Goal: Contribute content: Contribute content

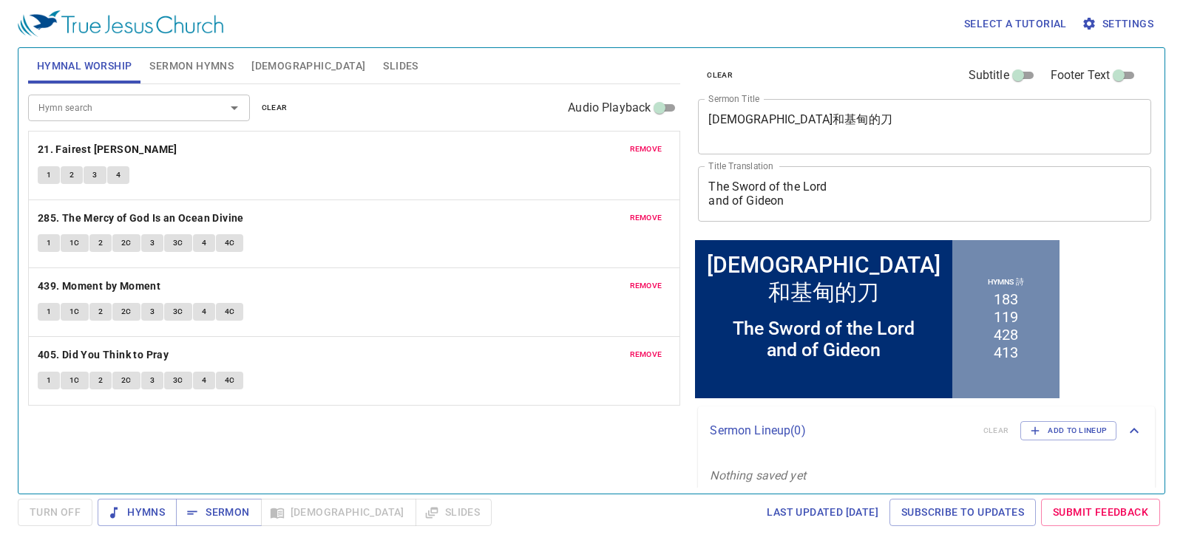
click at [643, 150] on span "remove" at bounding box center [646, 149] width 33 height 13
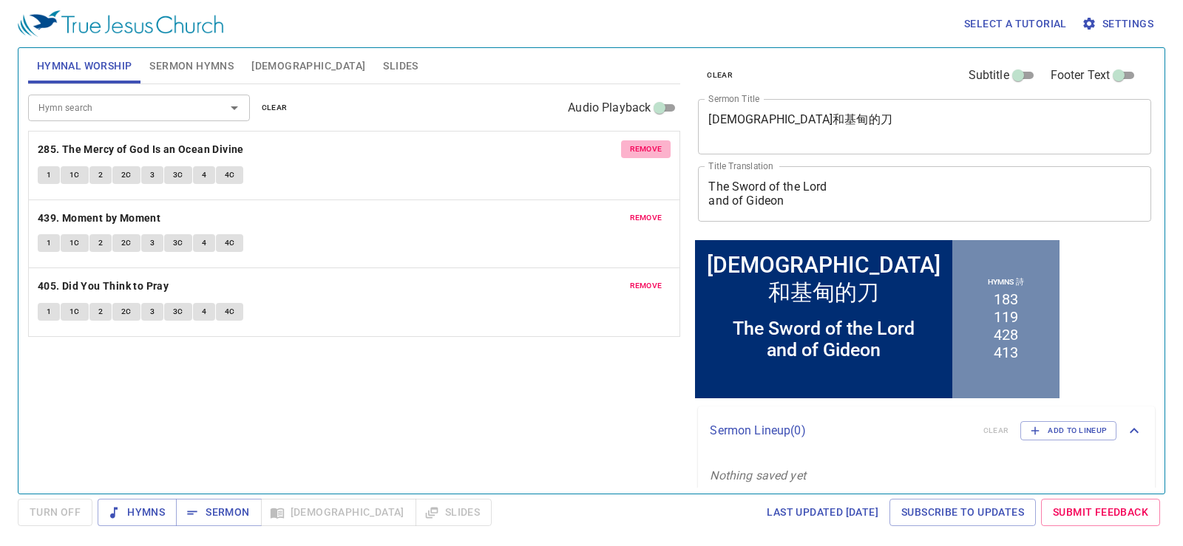
click at [643, 150] on span "remove" at bounding box center [646, 149] width 33 height 13
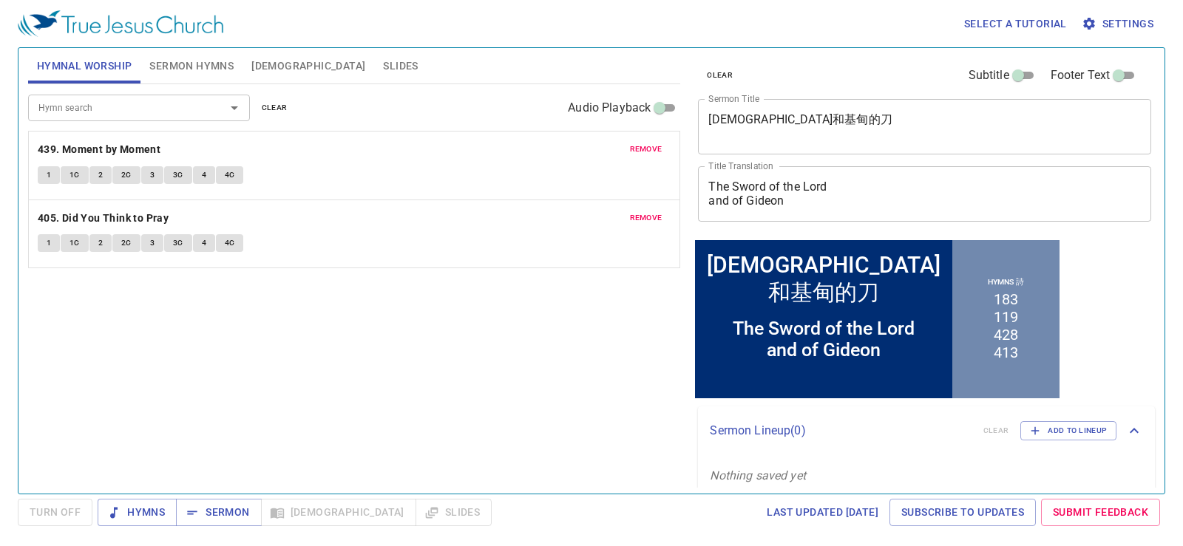
click at [643, 150] on span "remove" at bounding box center [646, 149] width 33 height 13
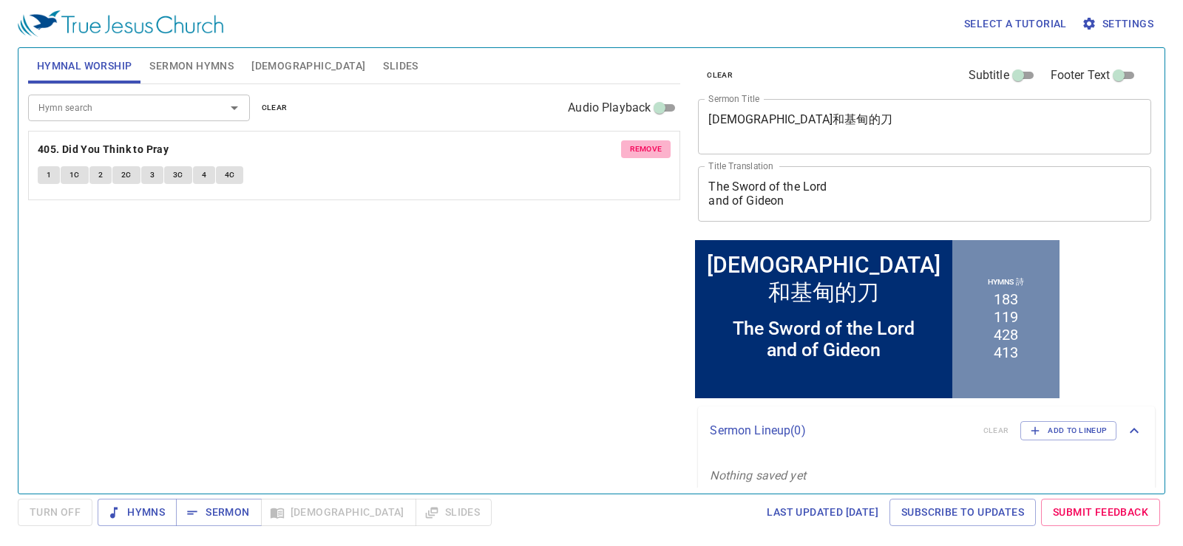
click at [643, 150] on span "remove" at bounding box center [646, 149] width 33 height 13
click at [203, 72] on span "Sermon Hymns" at bounding box center [191, 66] width 84 height 18
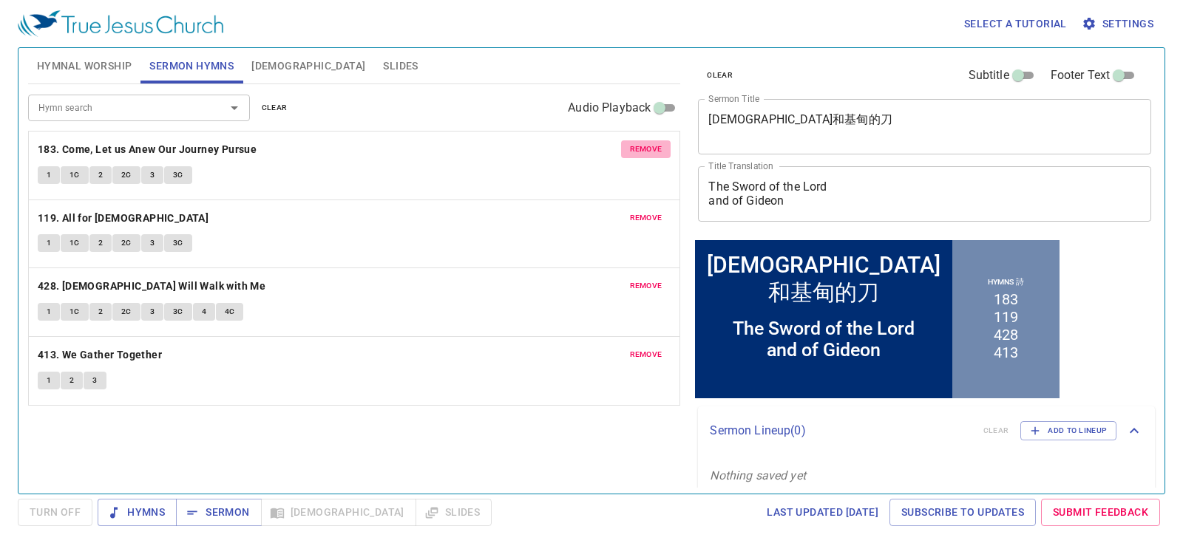
click at [643, 147] on span "remove" at bounding box center [646, 149] width 33 height 13
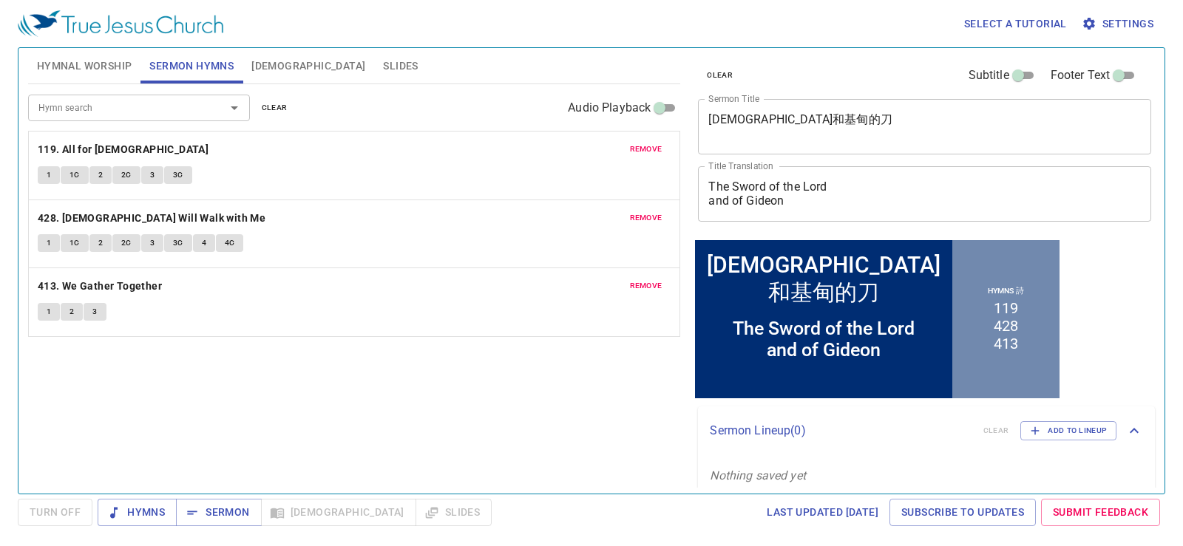
click at [643, 147] on span "remove" at bounding box center [646, 149] width 33 height 13
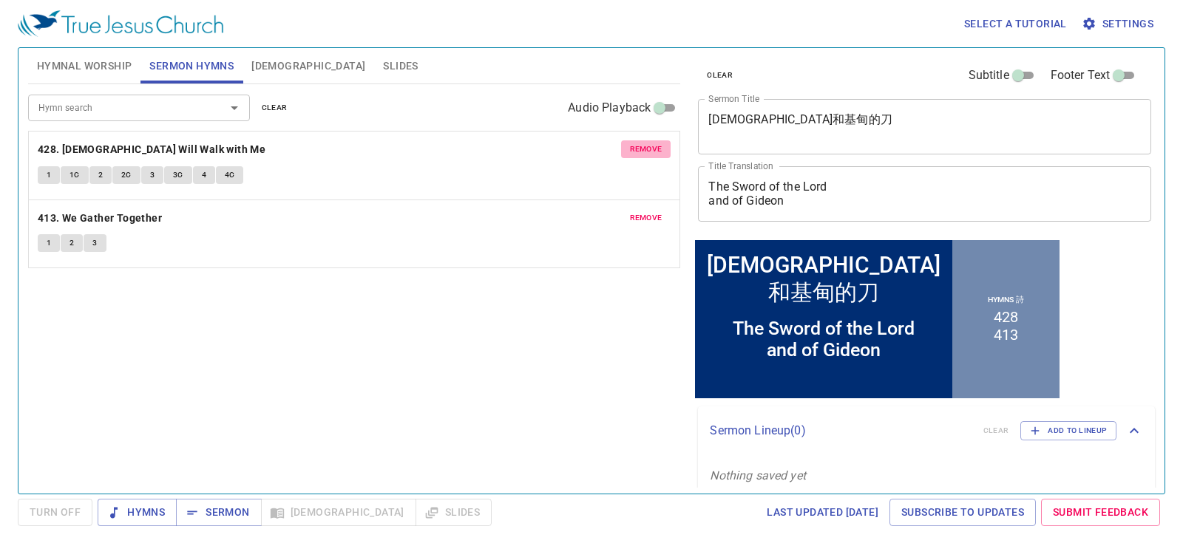
click at [643, 147] on span "remove" at bounding box center [646, 149] width 33 height 13
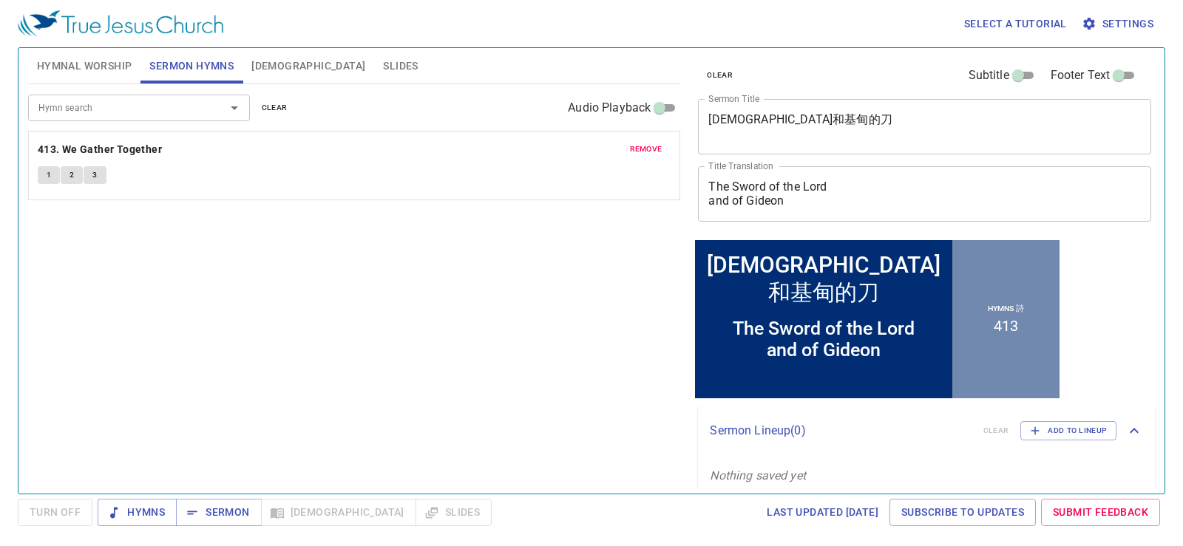
click at [643, 147] on span "remove" at bounding box center [646, 149] width 33 height 13
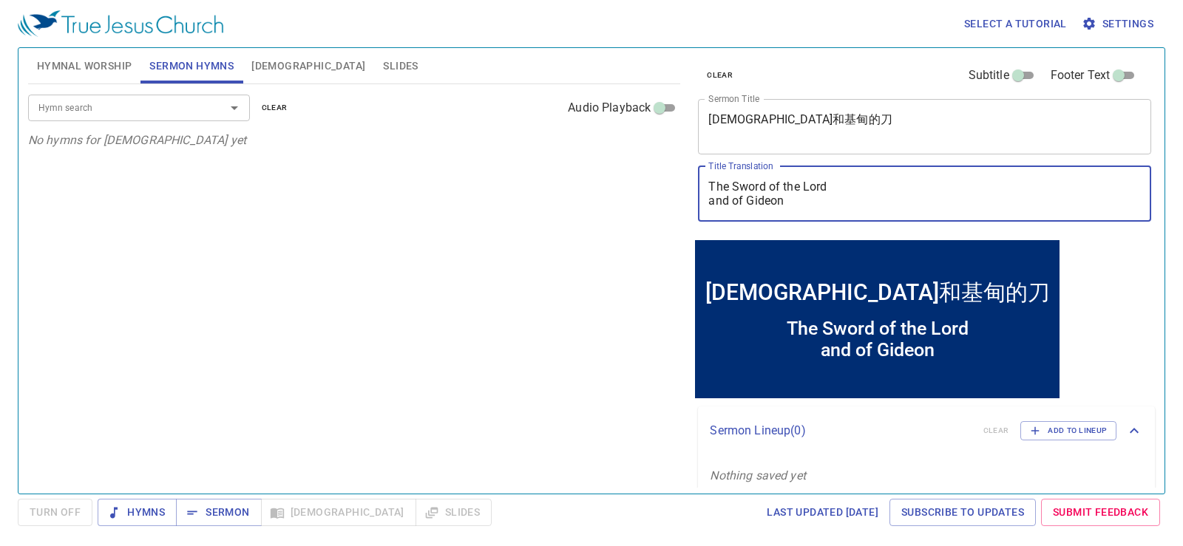
click at [863, 191] on textarea "The Sword of the Lord and of Gideon" at bounding box center [924, 194] width 432 height 28
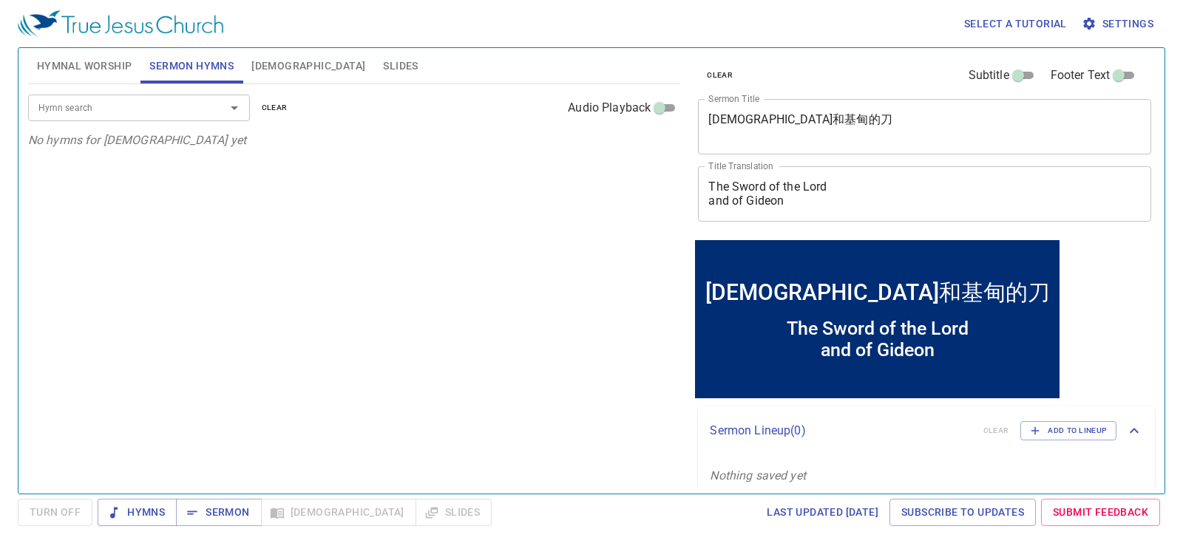
click at [855, 208] on div "The Sword of the Lord and of Gideon x Title Translation" at bounding box center [924, 193] width 453 height 55
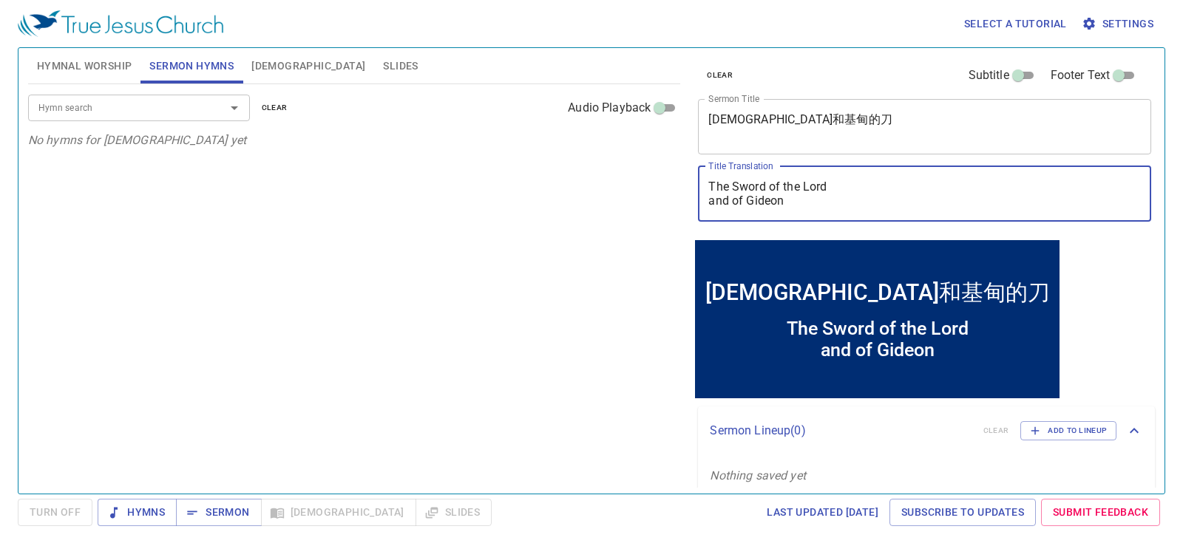
click at [856, 203] on textarea "The Sword of the Lord and of Gideon" at bounding box center [924, 194] width 432 height 28
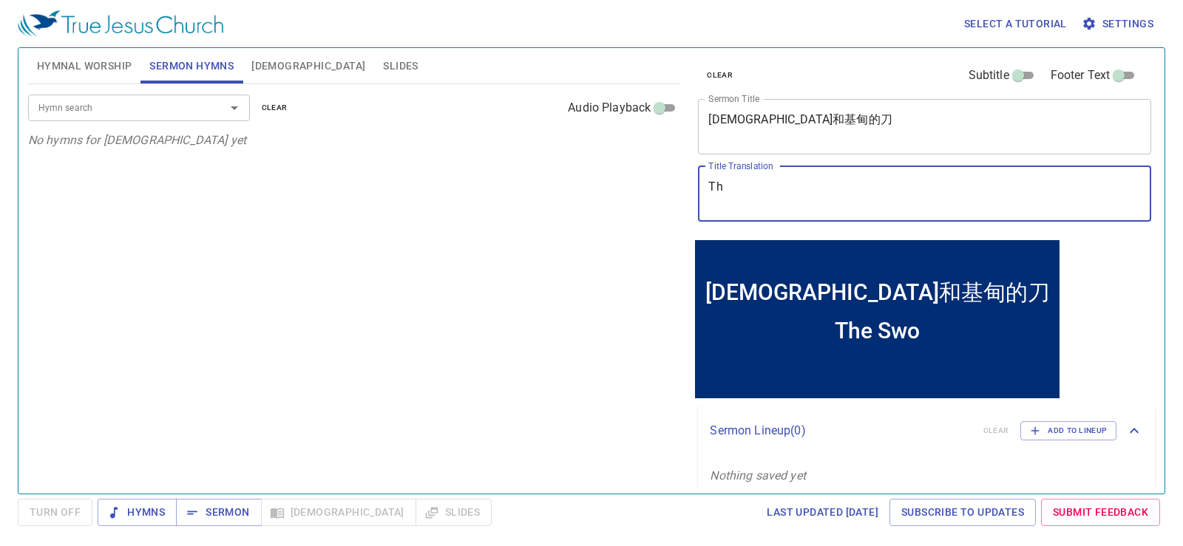
type textarea "T"
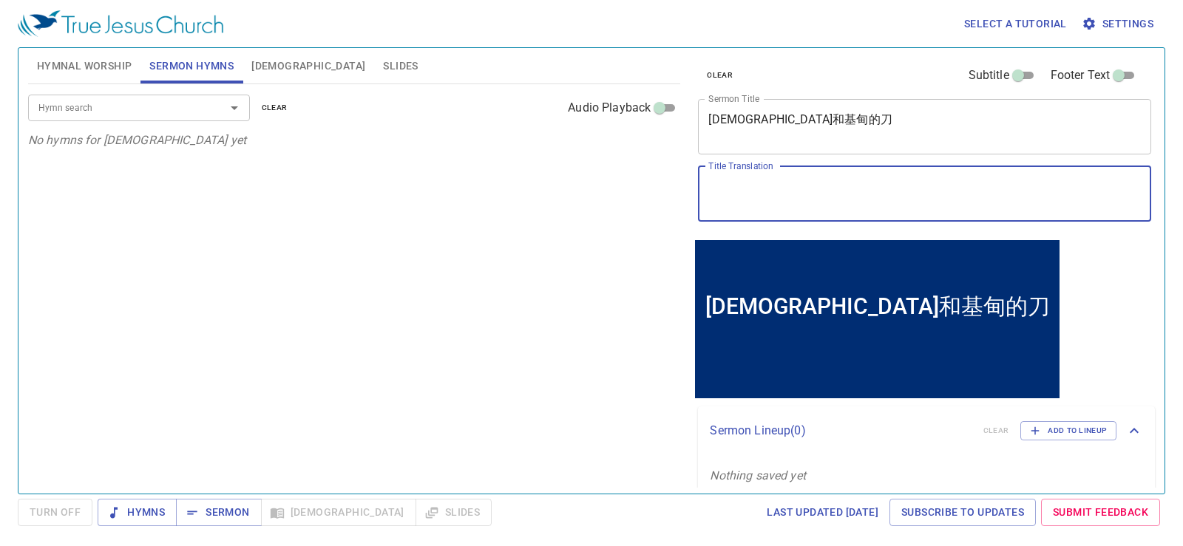
click at [832, 118] on textarea "耶和華和基甸的刀" at bounding box center [924, 126] width 432 height 28
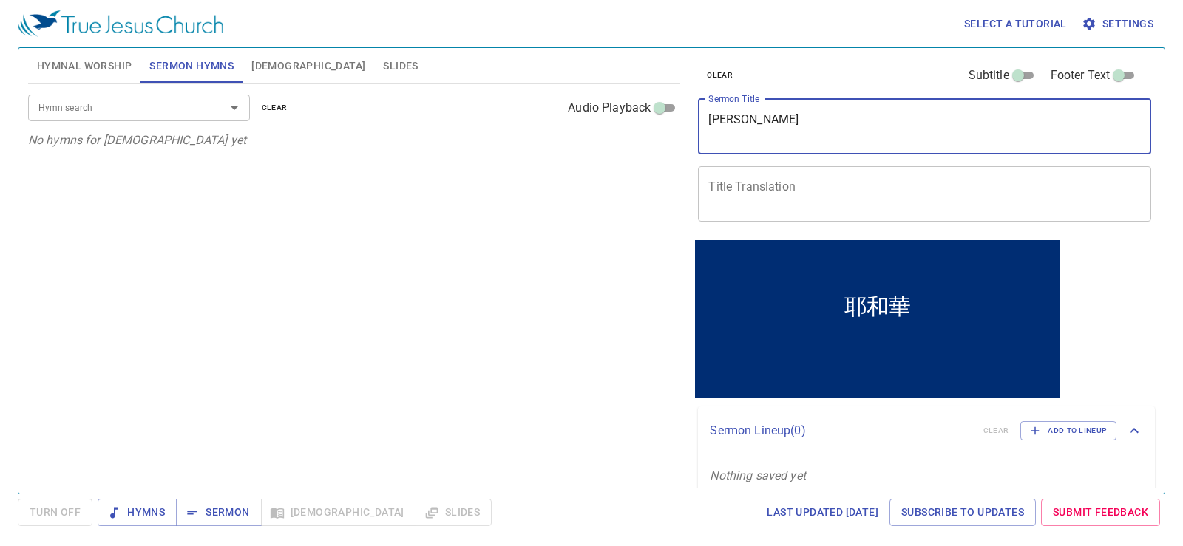
type textarea "耶"
click at [745, 123] on textarea "Sermon Title" at bounding box center [924, 126] width 432 height 28
paste textarea "But the Just shall Live by his Faith"
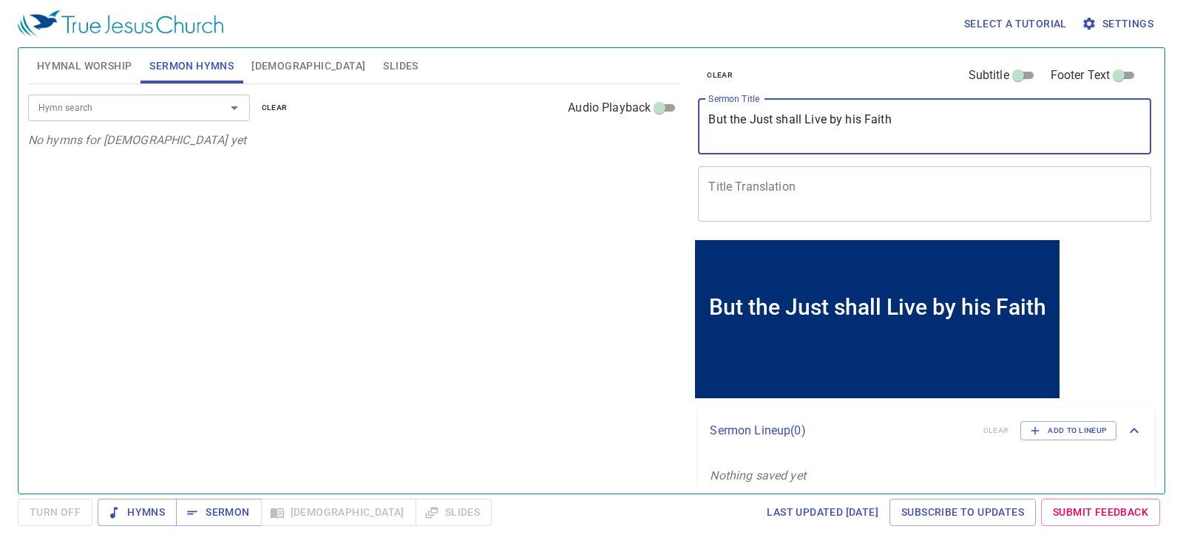
type textarea "But the Just shall Live by his Faith"
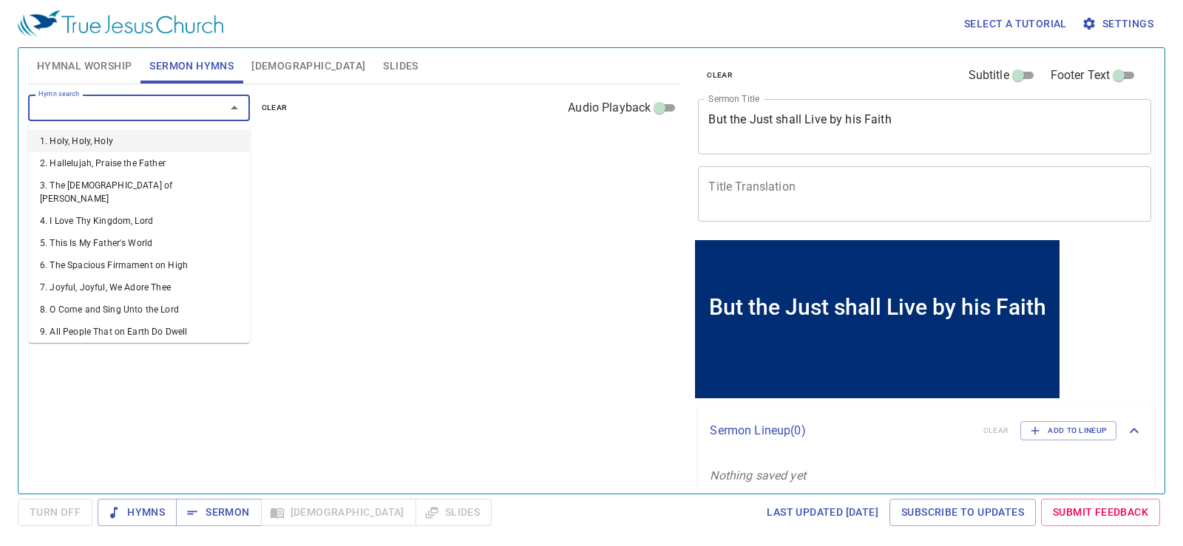
click at [173, 107] on input "Hymn search" at bounding box center [117, 107] width 169 height 17
type input "379"
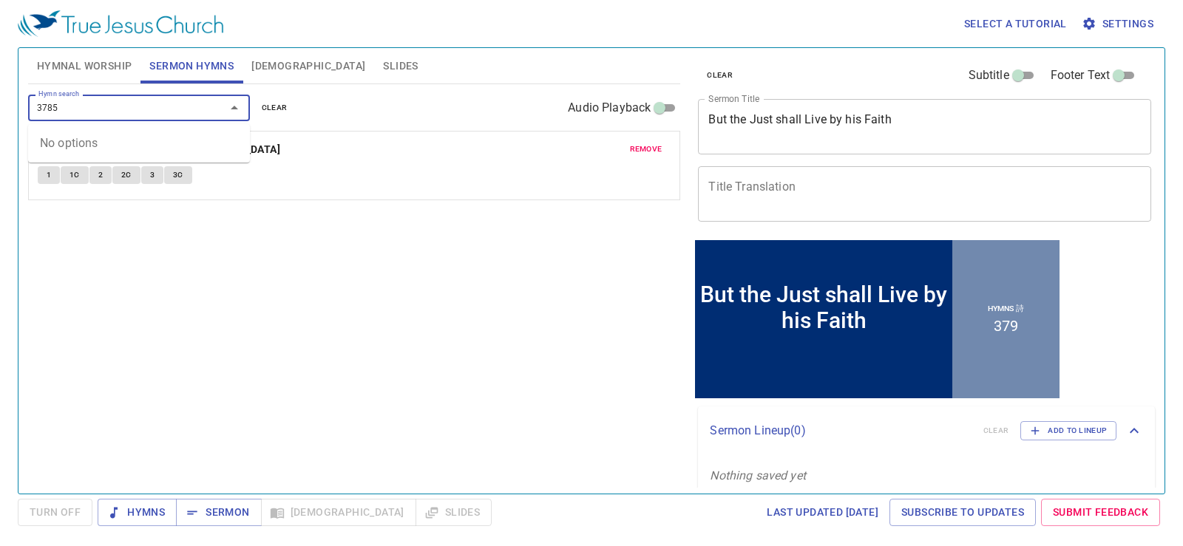
type input "378"
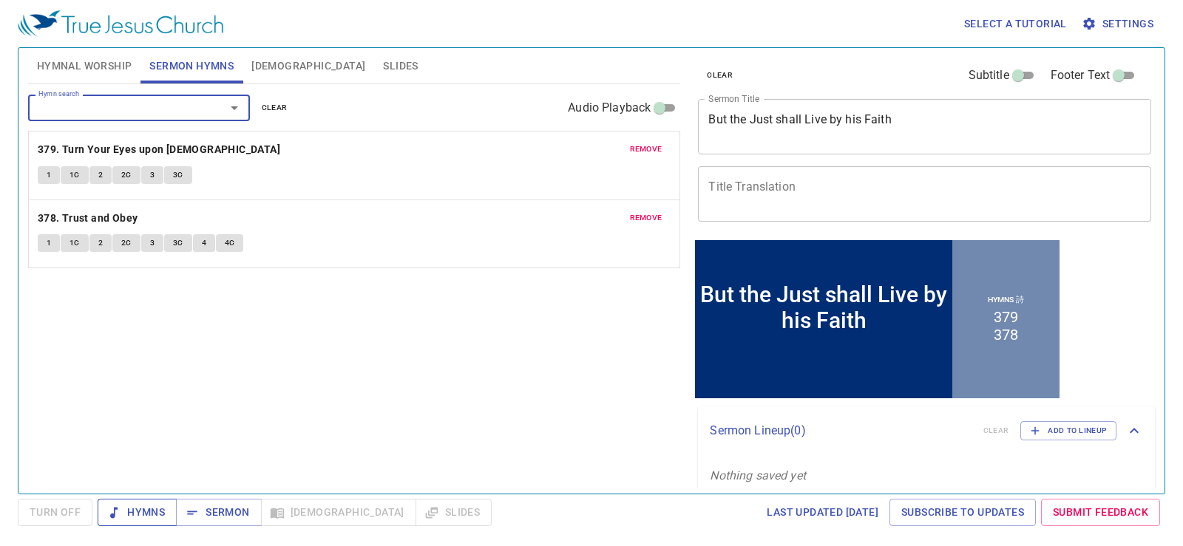
click at [147, 514] on span "Hymns" at bounding box center [136, 512] width 55 height 18
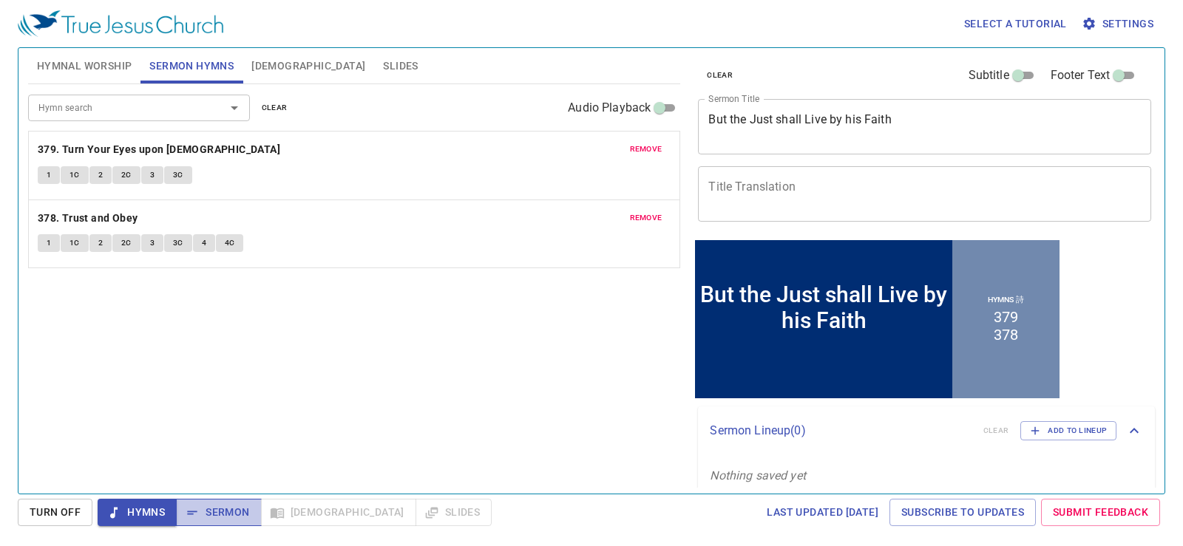
click at [215, 506] on span "Sermon" at bounding box center [218, 512] width 61 height 18
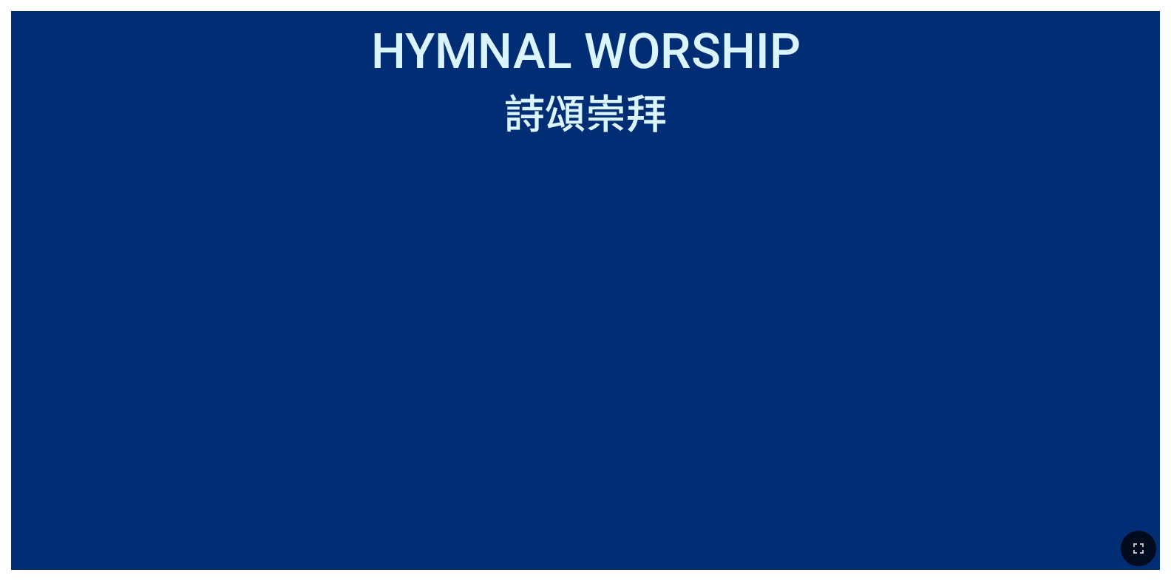
click at [435, 197] on ol at bounding box center [586, 355] width 1126 height 383
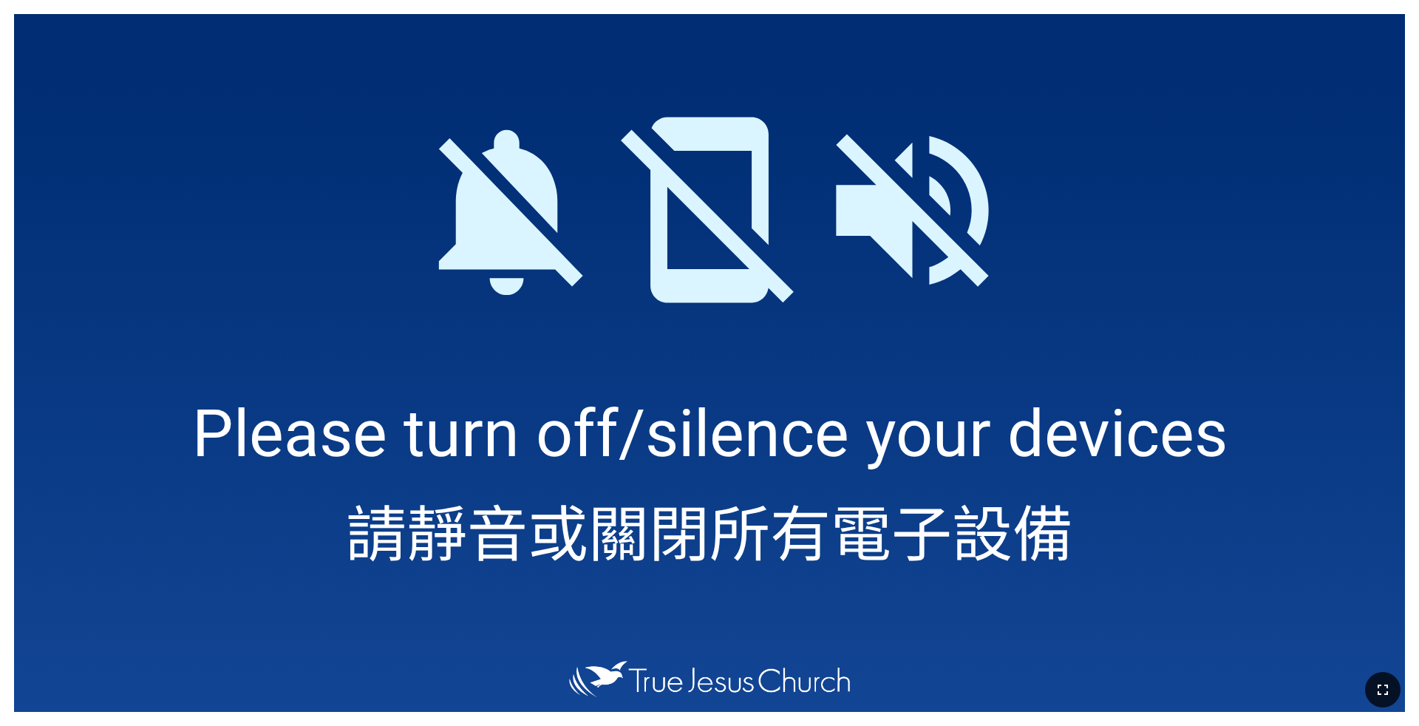
click at [1170, 580] on icon "button" at bounding box center [1383, 690] width 18 height 18
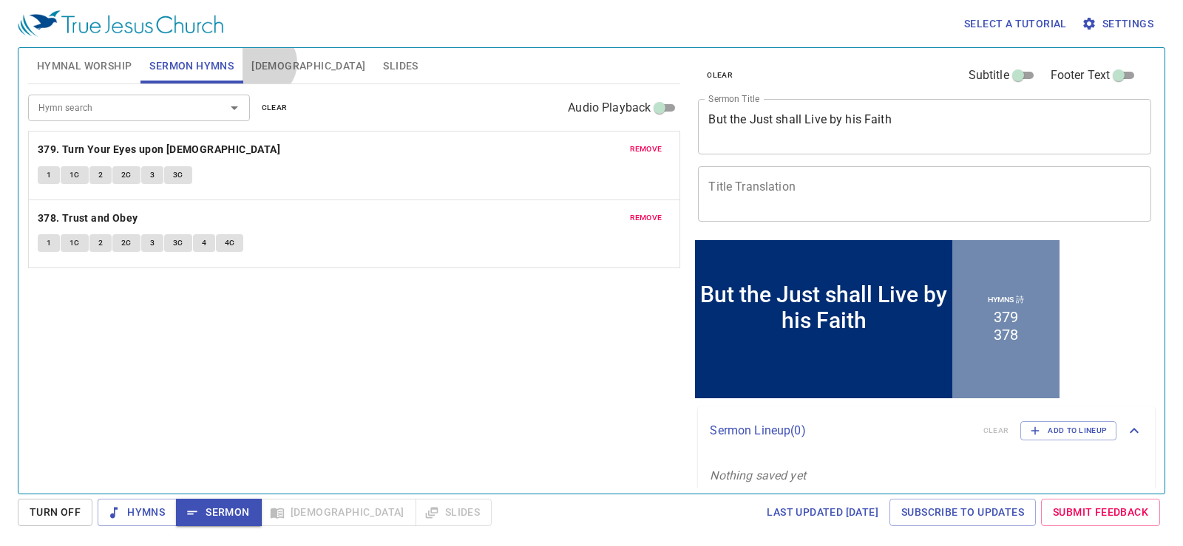
click at [262, 63] on span "[DEMOGRAPHIC_DATA]" at bounding box center [308, 66] width 114 height 18
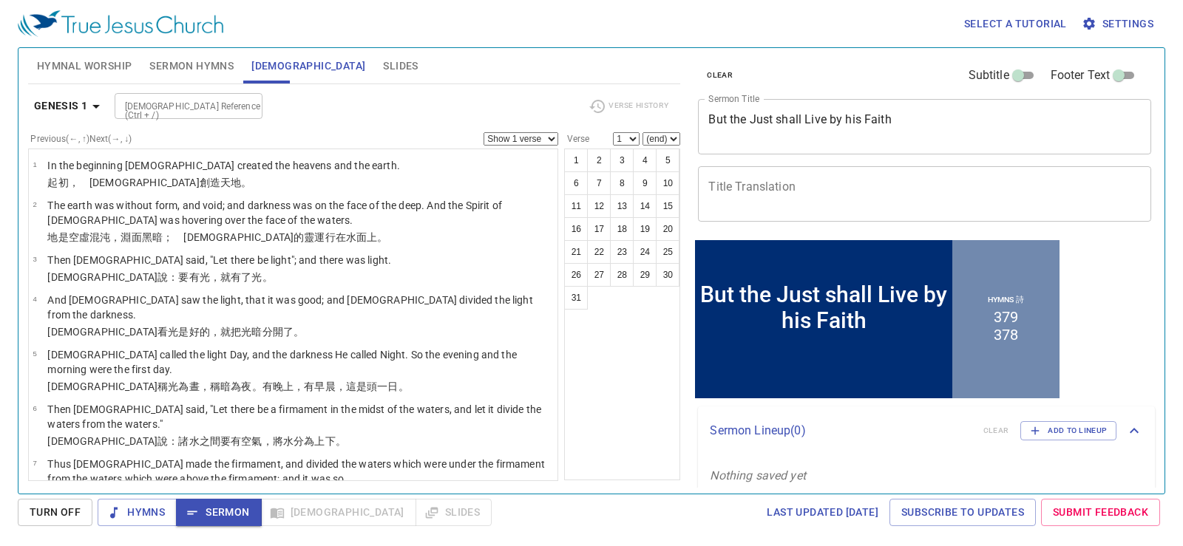
click at [383, 63] on span "Slides" at bounding box center [400, 66] width 35 height 18
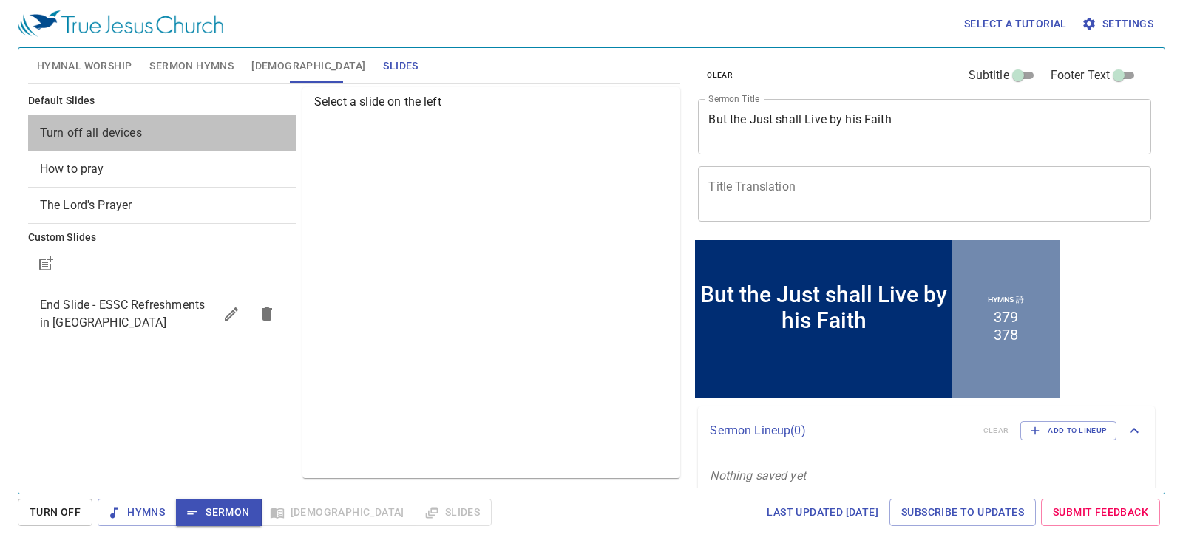
click at [170, 131] on span "Turn off all devices" at bounding box center [162, 133] width 245 height 18
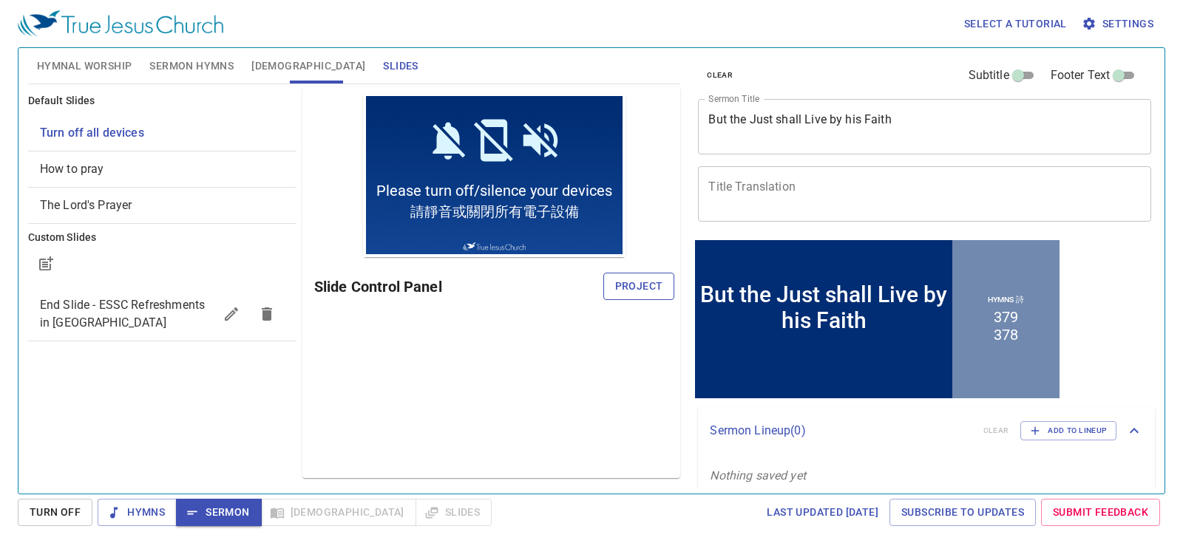
click at [636, 281] on span "Project" at bounding box center [639, 286] width 48 height 18
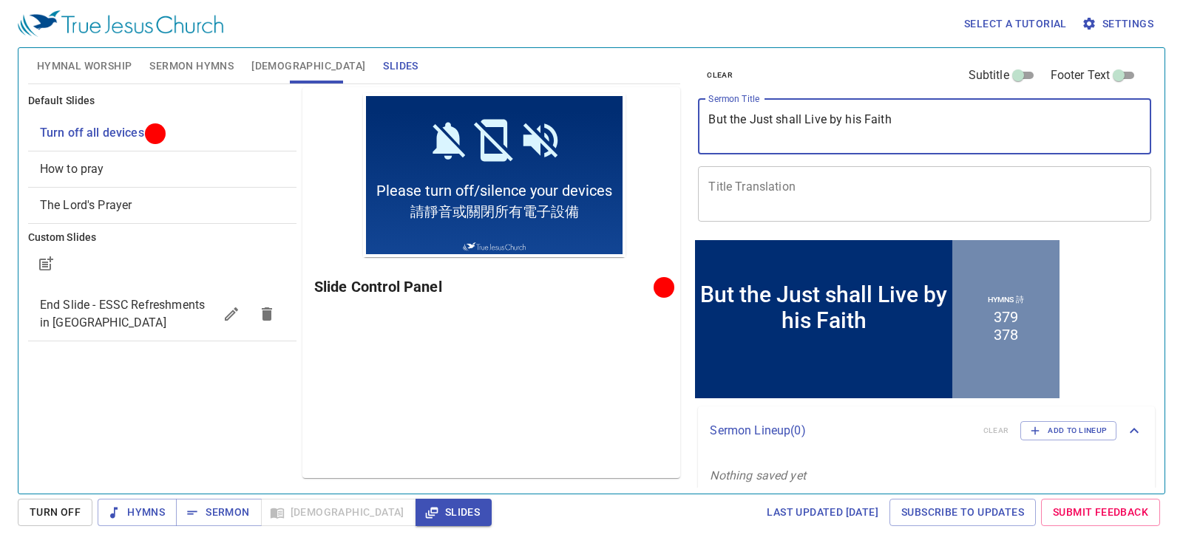
click at [953, 121] on textarea "But the Just shall Live by his Faith" at bounding box center [924, 126] width 432 height 28
paste textarea "But the Just shall Live by his Faith"
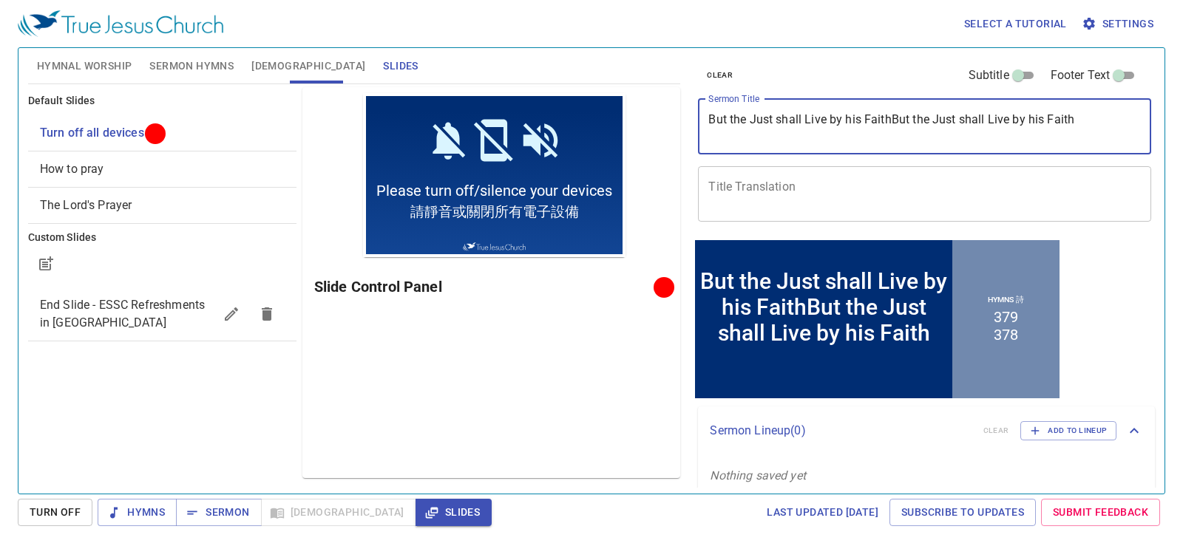
paste textarea
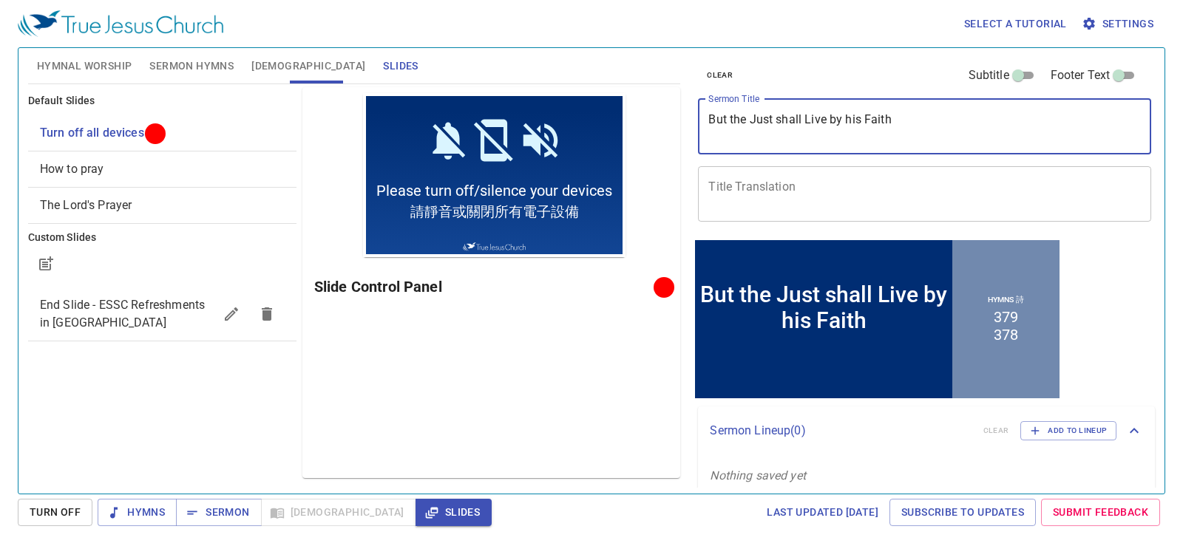
click at [845, 124] on textarea "But the Just shall Live by his Faith" at bounding box center [924, 126] width 432 height 28
type textarea "But the Just shall Live by His Faith"
click at [991, 129] on textarea "But the Just shall Live by His Faith" at bounding box center [924, 126] width 432 height 28
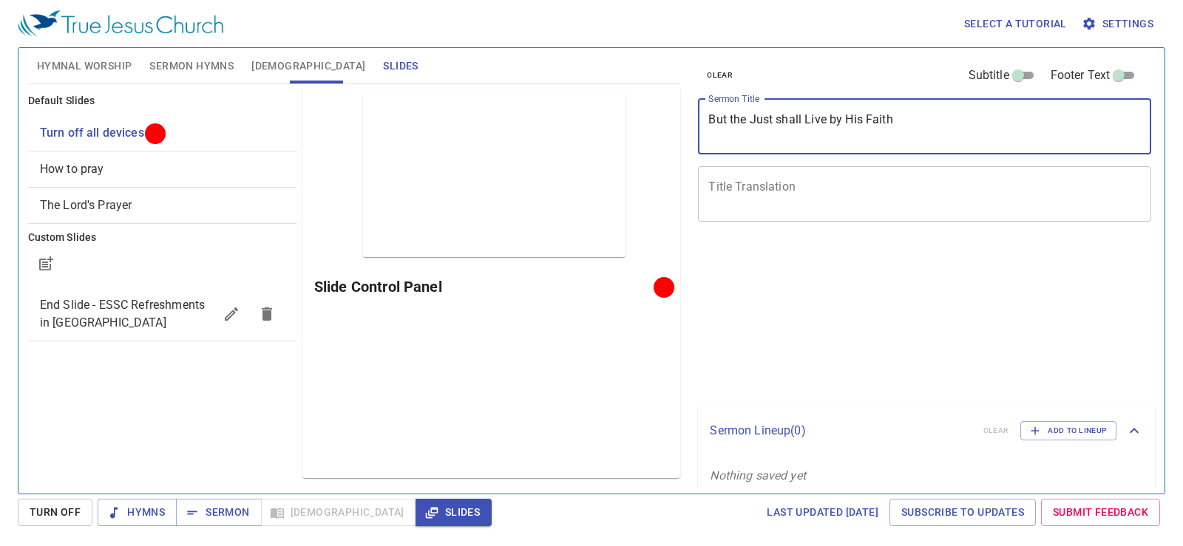
click at [850, 120] on textarea "But the Just shall Live by His Faith" at bounding box center [924, 126] width 432 height 28
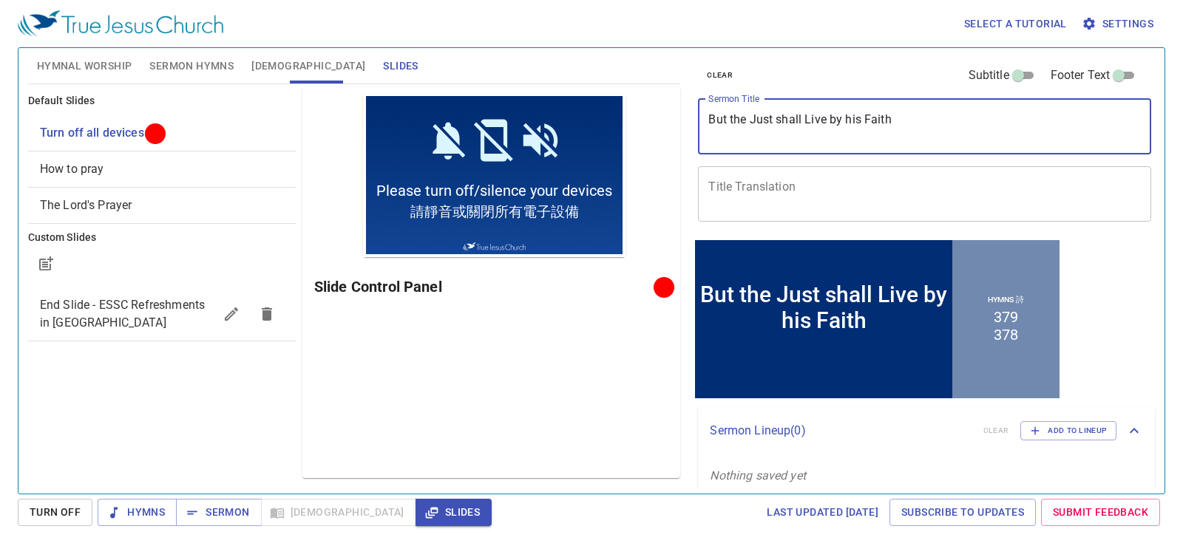
type textarea "But the Just shall Live by his Faith"
click at [889, 197] on textarea "Title Translation" at bounding box center [924, 194] width 432 height 28
paste textarea "但義人必因信得生"
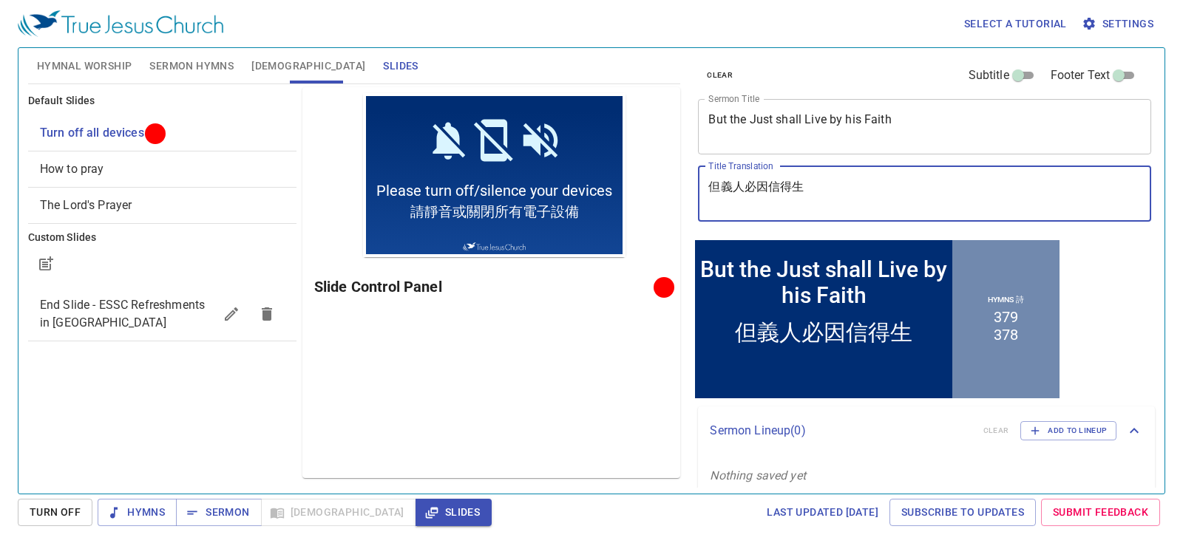
type textarea "但義人必因信得生"
click at [905, 129] on textarea "But the Just shall Live by his Faith" at bounding box center [924, 126] width 432 height 28
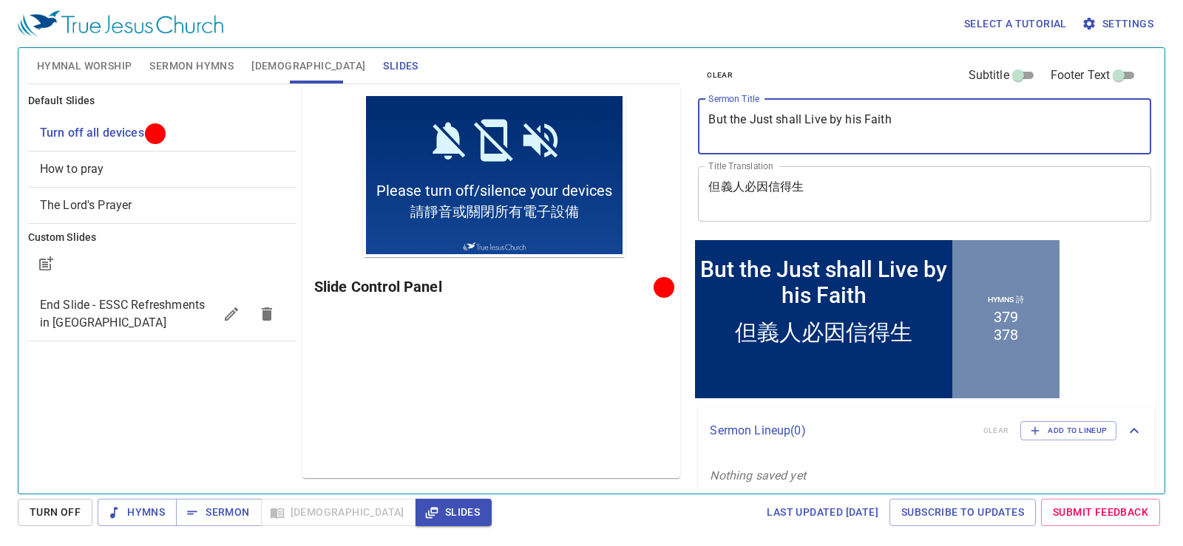
click at [861, 122] on textarea "But the Just shall Live by his Faith" at bounding box center [924, 126] width 432 height 28
click at [855, 126] on textarea "But the Just shall Live by his Faith" at bounding box center [924, 126] width 432 height 28
click at [846, 121] on textarea "But the Just shall Live by his Faith" at bounding box center [924, 126] width 432 height 28
click at [852, 127] on textarea "But the Just shall Live by his Faith" at bounding box center [924, 126] width 432 height 28
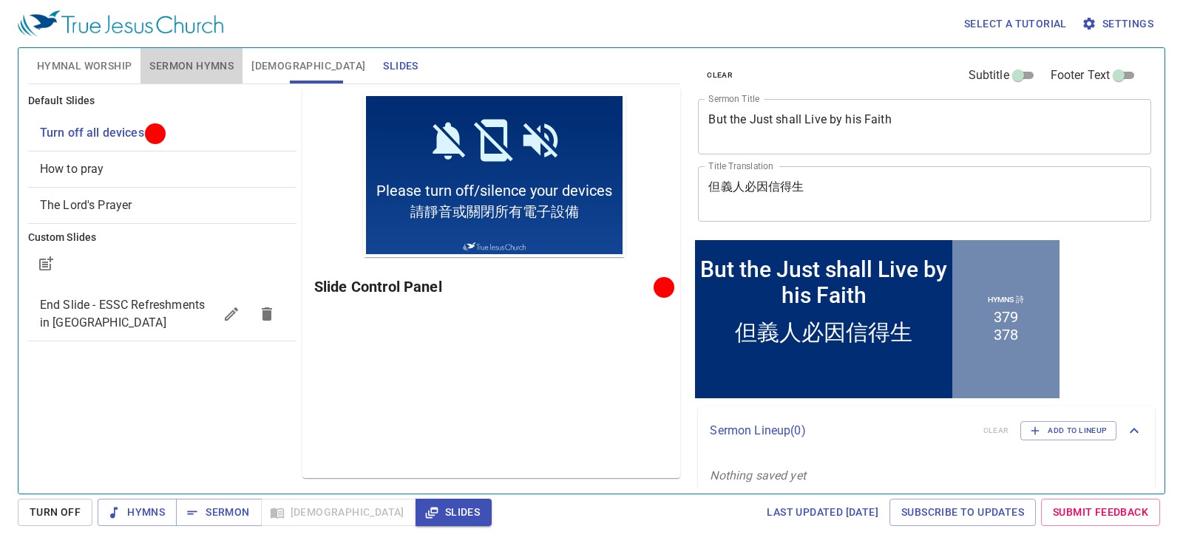
drag, startPoint x: 217, startPoint y: 63, endPoint x: 192, endPoint y: 69, distance: 26.0
click at [192, 69] on span "Sermon Hymns" at bounding box center [191, 66] width 84 height 18
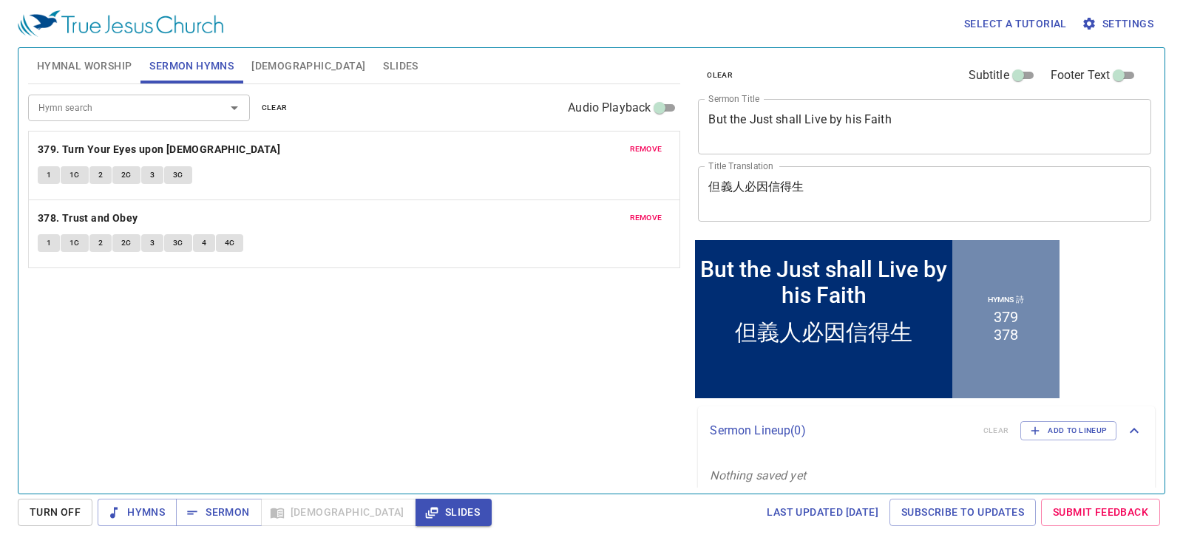
drag, startPoint x: 84, startPoint y: 38, endPoint x: 82, endPoint y: 74, distance: 36.3
click at [84, 47] on div "Select a tutorial Settings" at bounding box center [588, 23] width 1141 height 47
click at [82, 75] on span "Hymnal Worship" at bounding box center [84, 66] width 95 height 18
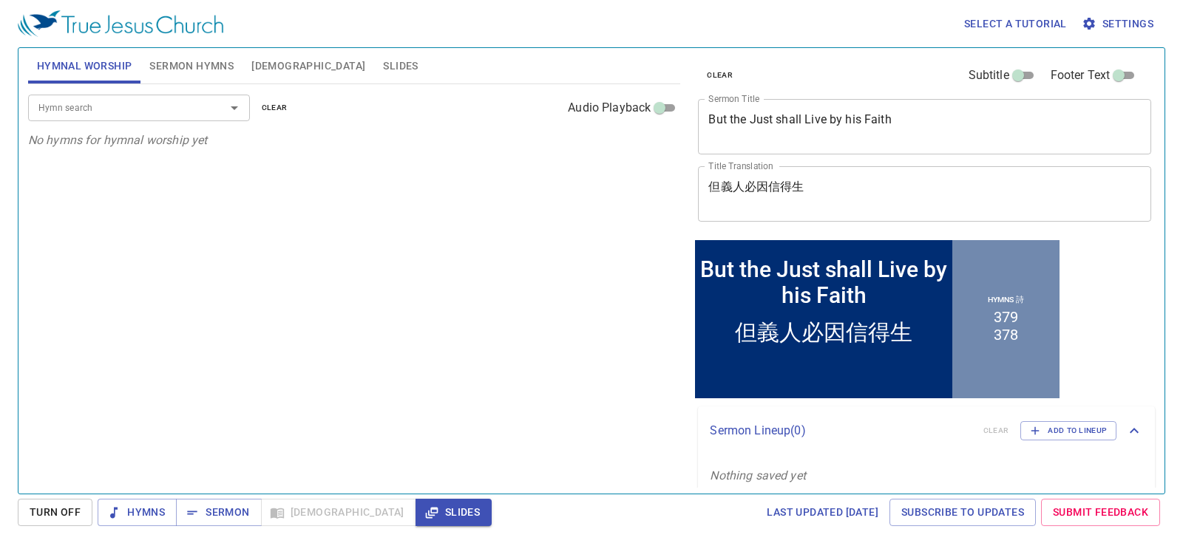
click at [110, 110] on input "Hymn search" at bounding box center [117, 107] width 169 height 17
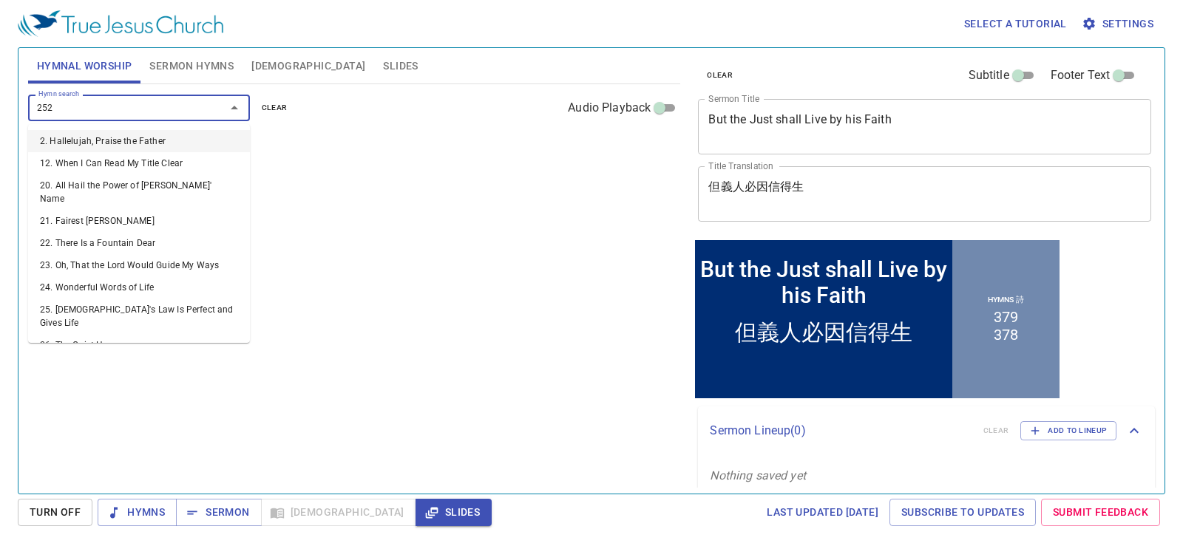
type input "252. Pour Down on Me, Holy Spirit"
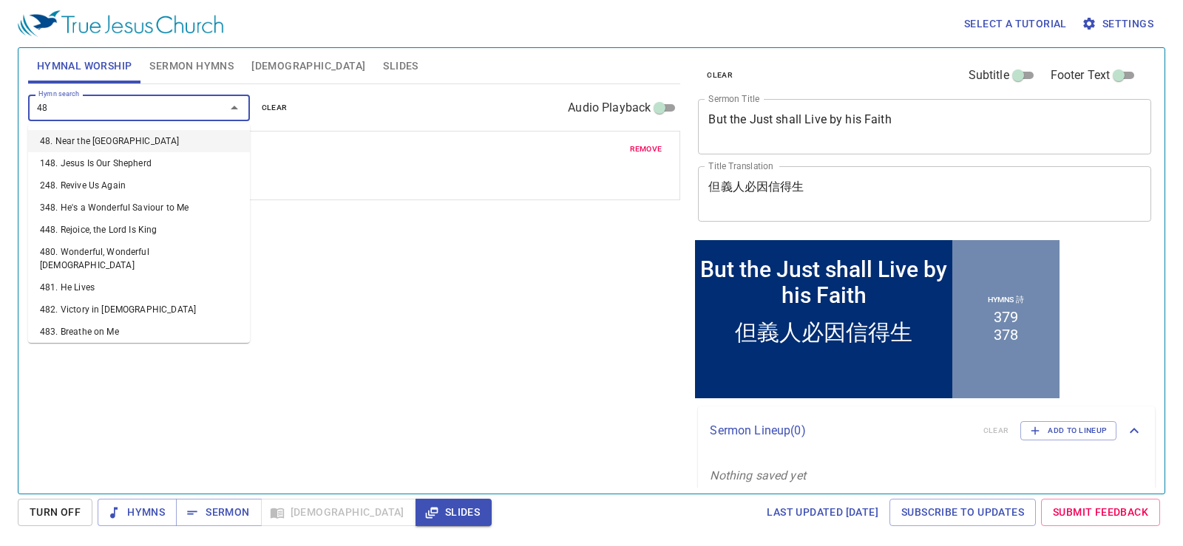
type input "483"
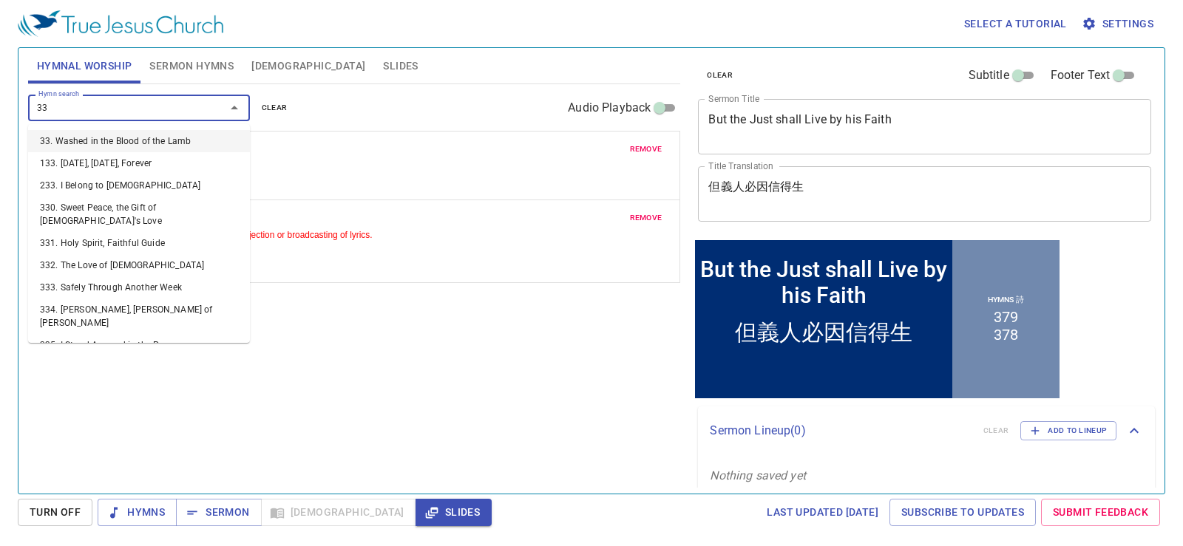
type input "331"
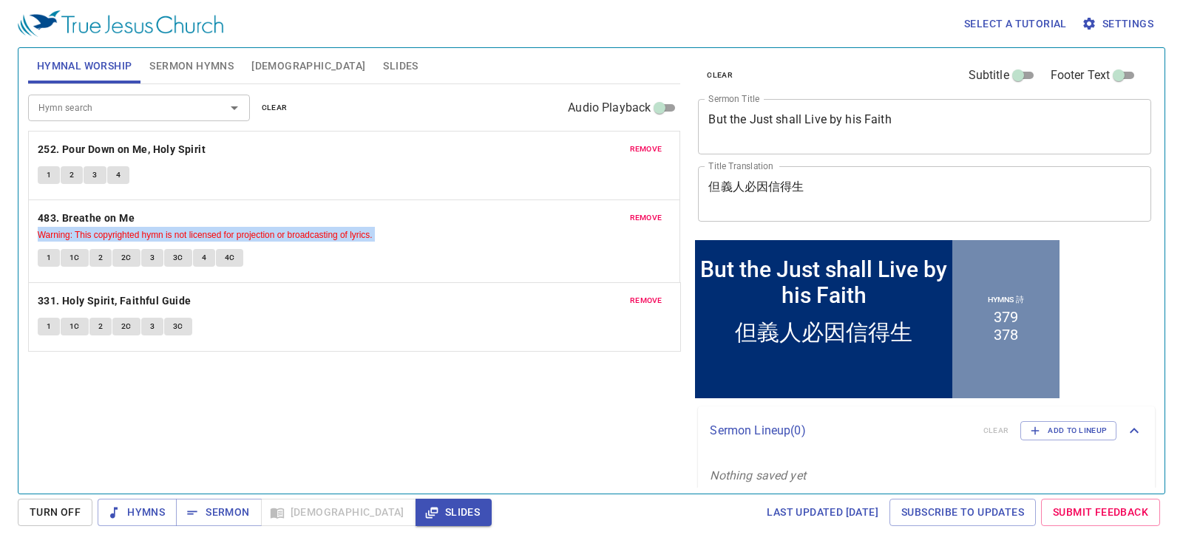
drag, startPoint x: 449, startPoint y: 318, endPoint x: 484, endPoint y: 223, distance: 101.8
click at [484, 282] on div "remove 252. Pour Down on Me, Holy Spirit 1 2 3 4 remove 483. Breathe on Me Warn…" at bounding box center [354, 316] width 653 height 69
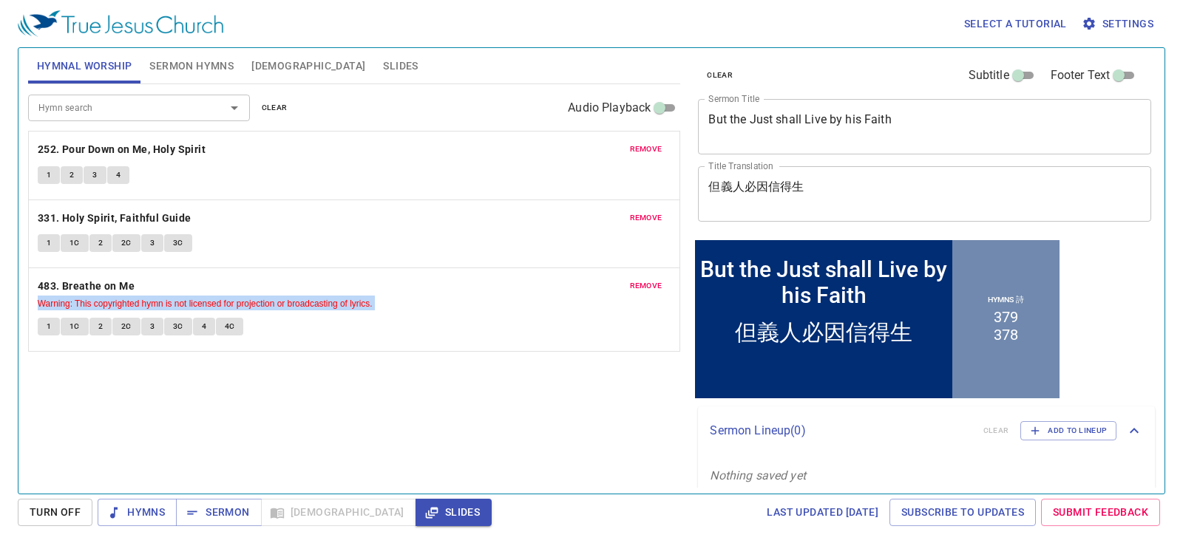
click at [291, 350] on div "remove 483. Breathe on Me Warning: This copyrighted hymn is not licensed for pr…" at bounding box center [354, 309] width 651 height 83
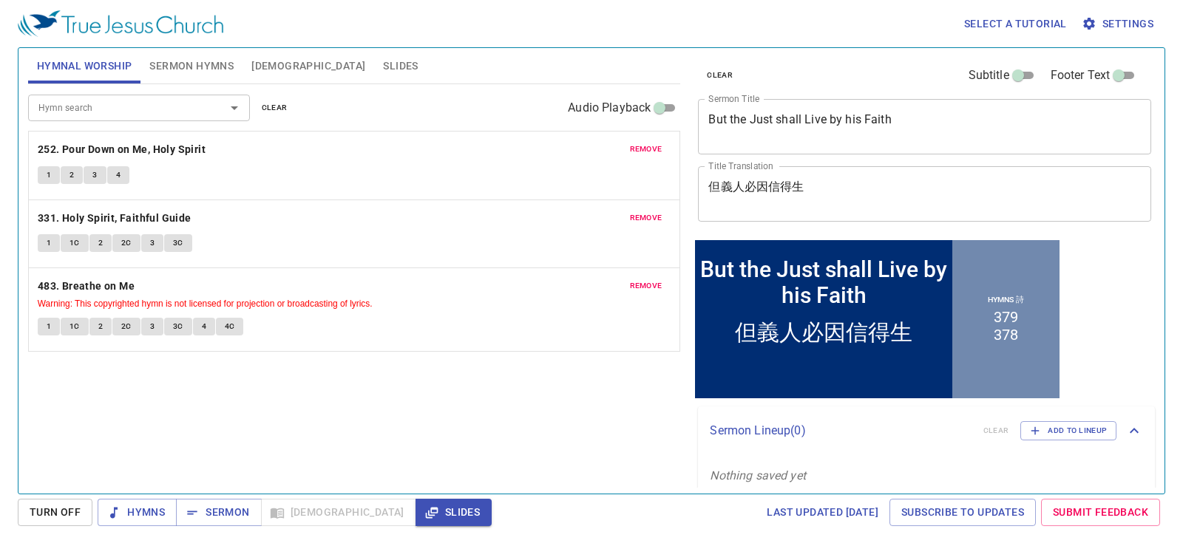
click at [383, 59] on span "Slides" at bounding box center [400, 66] width 35 height 18
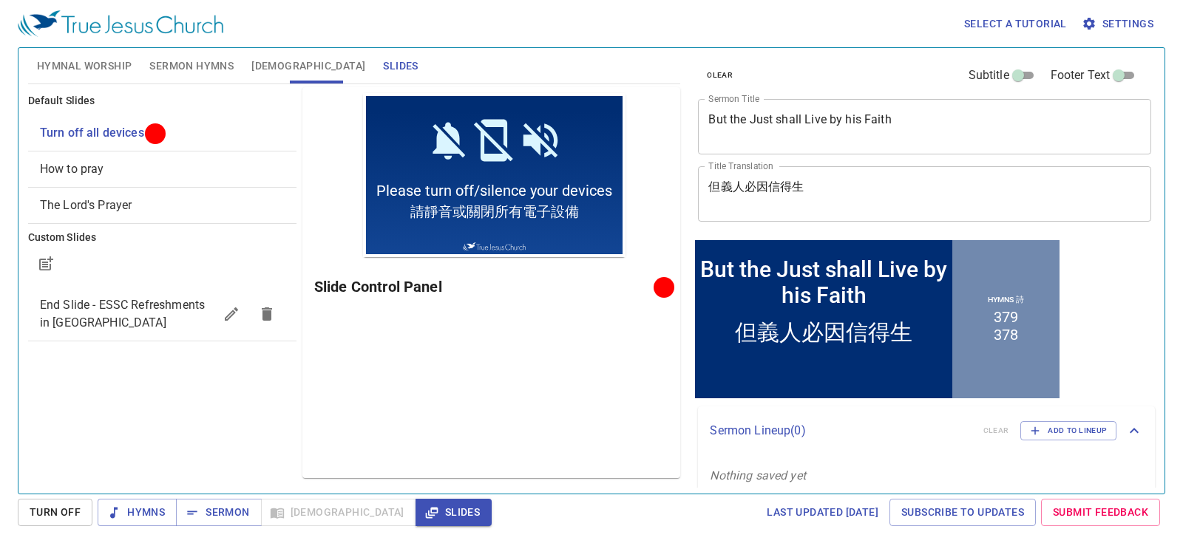
click at [427, 516] on span "Slides" at bounding box center [453, 512] width 52 height 18
click at [415, 522] on button "Slides" at bounding box center [453, 512] width 76 height 27
click at [152, 165] on span "How to pray" at bounding box center [162, 169] width 245 height 18
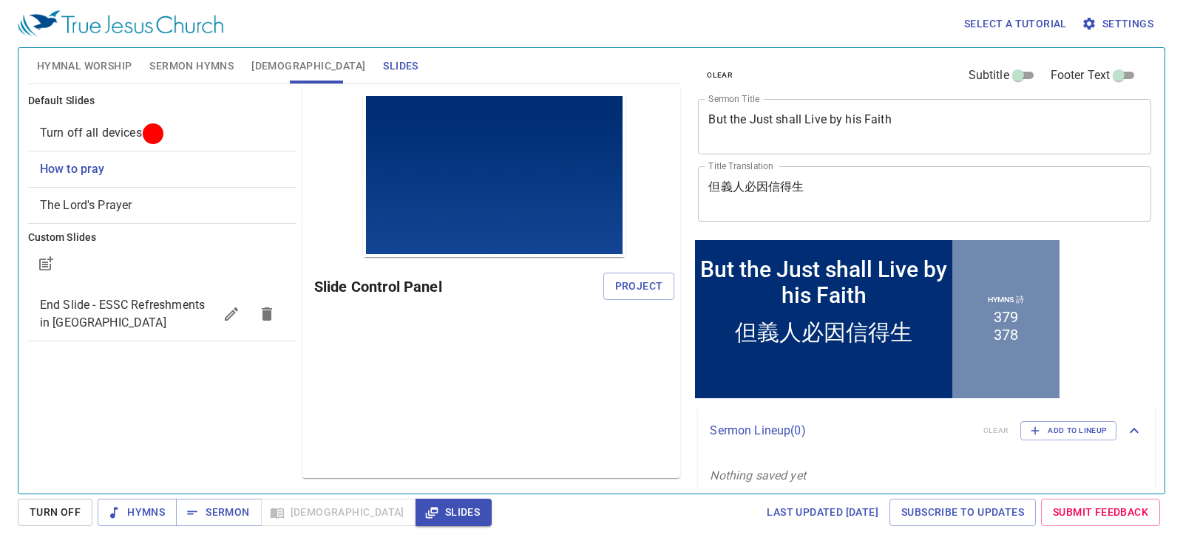
click at [157, 113] on ul "Turn off all devices How to pray The Lord's Prayer" at bounding box center [162, 169] width 268 height 121
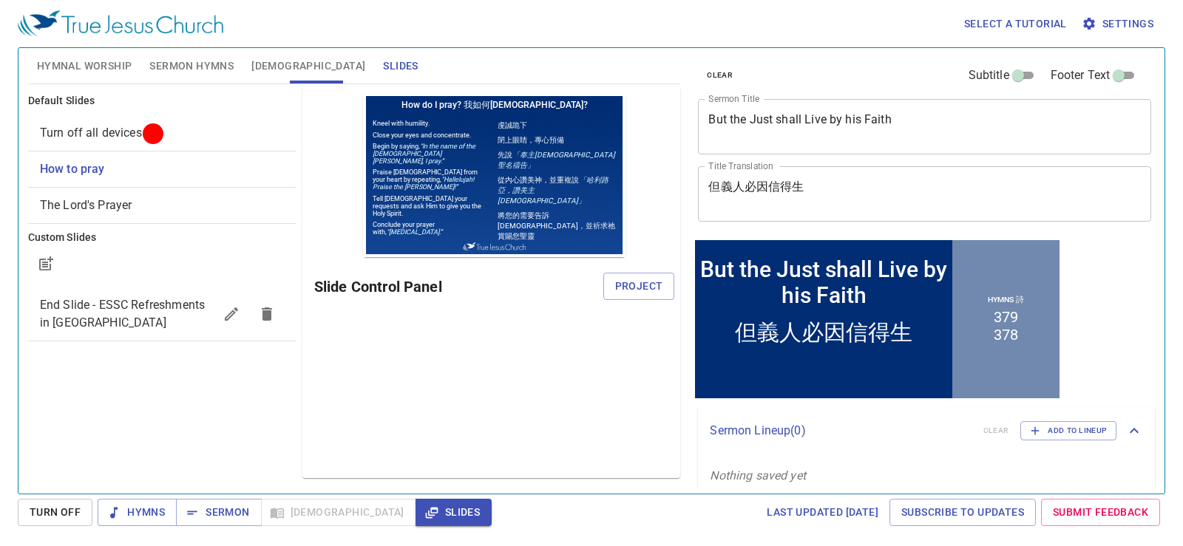
drag, startPoint x: 650, startPoint y: 283, endPoint x: 311, endPoint y: 263, distance: 339.2
click at [390, 356] on div "Preview Only Slide Control Panel Project" at bounding box center [491, 282] width 378 height 391
click at [242, 143] on div "Turn off all devices" at bounding box center [162, 132] width 268 height 35
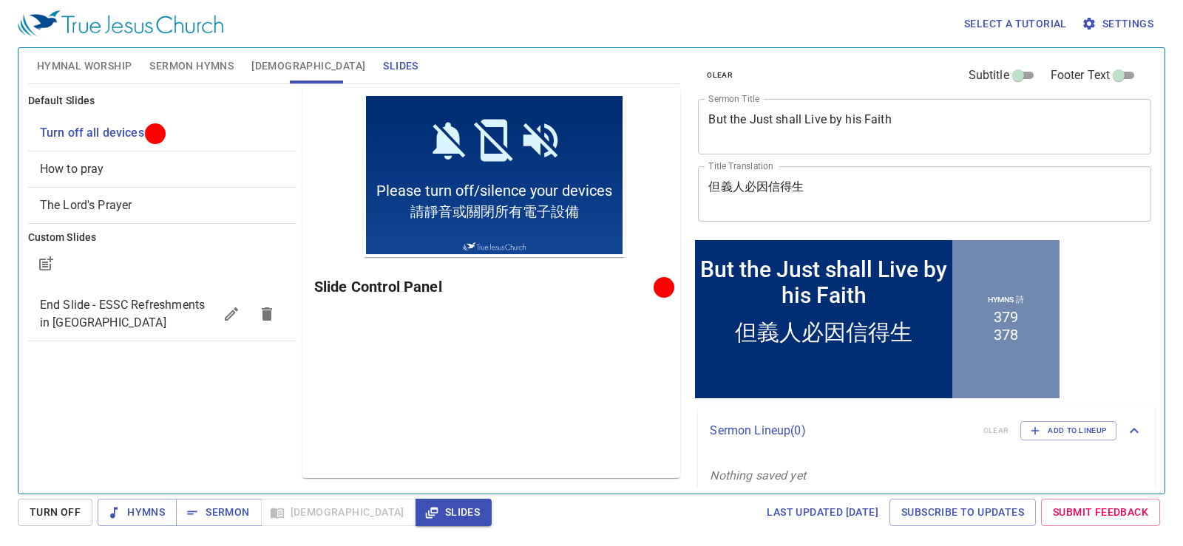
click at [643, 281] on h6 "Slide Control Panel" at bounding box center [486, 287] width 345 height 24
drag, startPoint x: 145, startPoint y: 87, endPoint x: 152, endPoint y: 71, distance: 17.9
click at [151, 73] on div "Hymnal Worship Sermon Hymns Bible Slides Hymn search Hymn search clear Audio Pl…" at bounding box center [354, 265] width 665 height 446
click at [152, 71] on span "Sermon Hymns" at bounding box center [191, 66] width 84 height 18
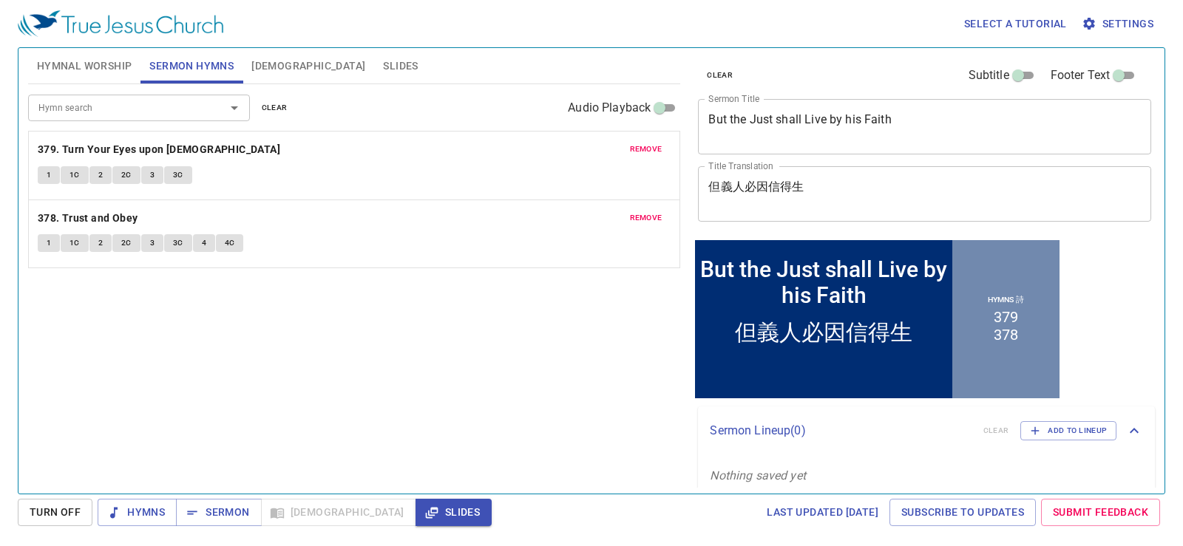
click at [393, 80] on div "Hymnal Worship Sermon Hymns Bible Slides" at bounding box center [354, 65] width 653 height 35
click at [257, 52] on button "[DEMOGRAPHIC_DATA]" at bounding box center [308, 65] width 132 height 35
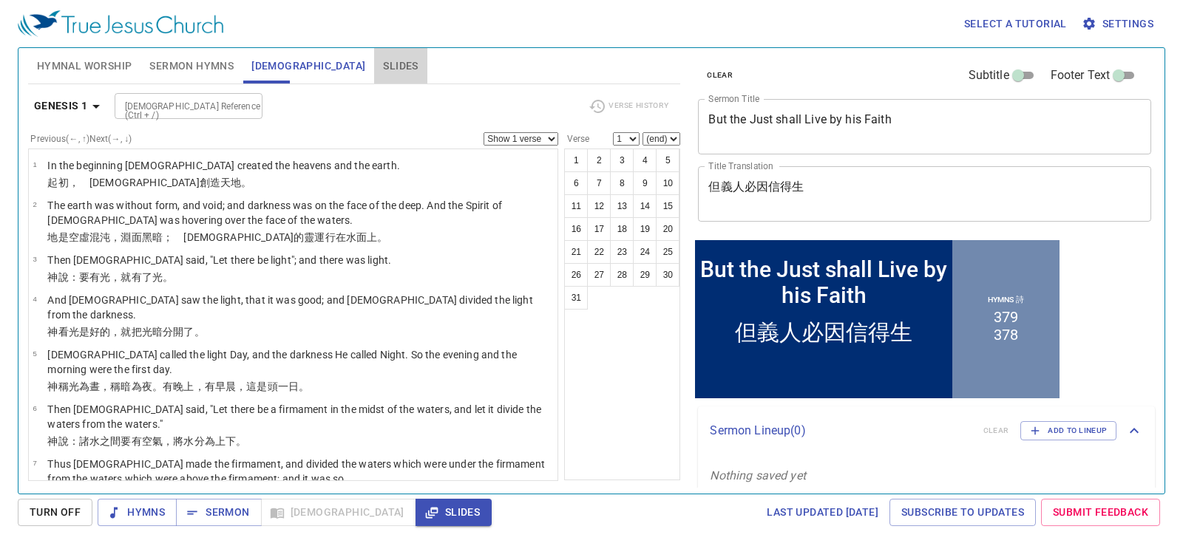
click at [374, 55] on button "Slides" at bounding box center [400, 65] width 52 height 35
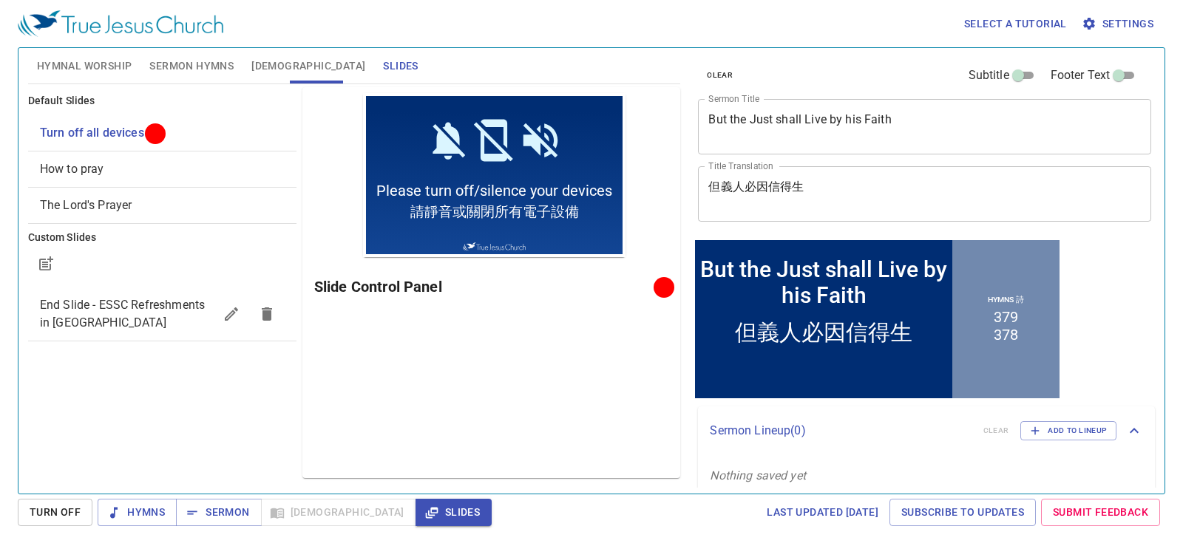
click at [75, 66] on span "Hymnal Worship" at bounding box center [84, 66] width 95 height 18
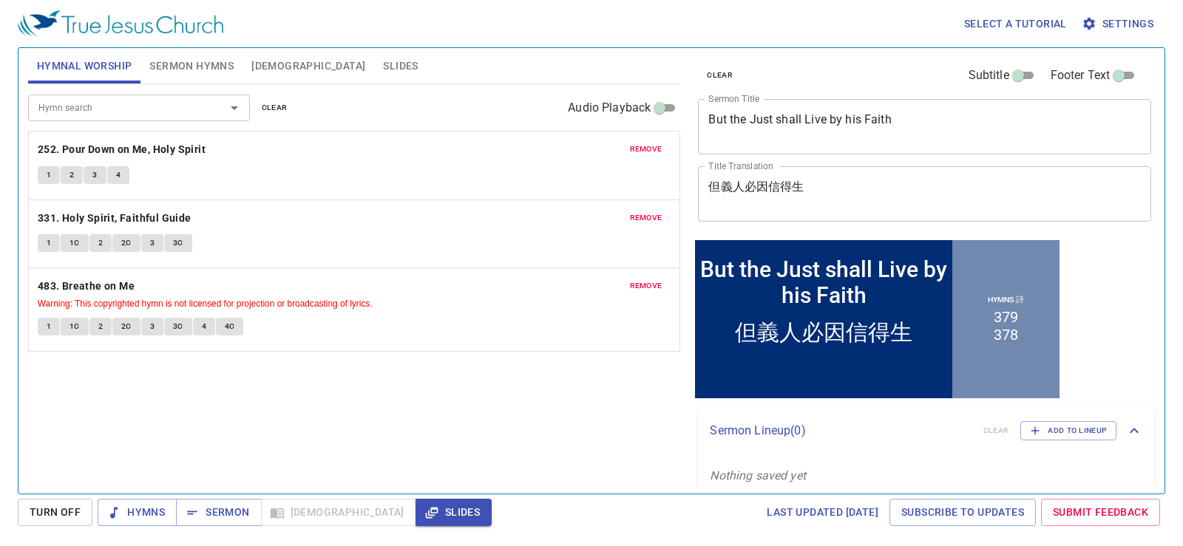
drag, startPoint x: 247, startPoint y: 207, endPoint x: 351, endPoint y: 200, distance: 104.5
drag, startPoint x: 351, startPoint y: 200, endPoint x: 270, endPoint y: 194, distance: 81.5
click at [295, 200] on div "remove 331. Holy Spirit, Faithful Guide 1 1C 2 2C 3 3C" at bounding box center [354, 234] width 653 height 69
click at [184, 54] on button "Sermon Hymns" at bounding box center [191, 65] width 102 height 35
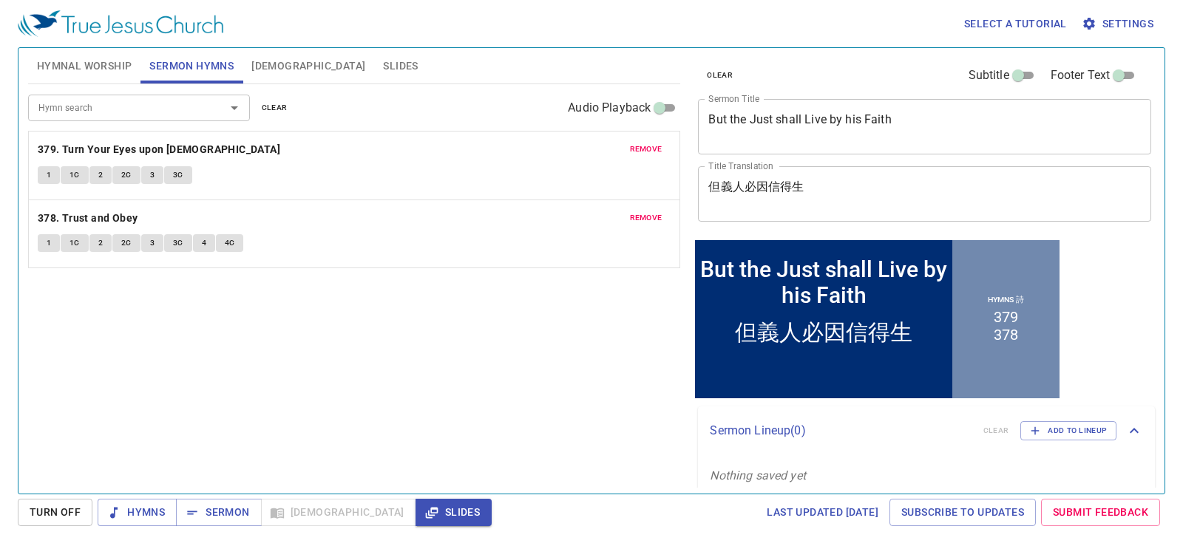
click at [267, 60] on span "[DEMOGRAPHIC_DATA]" at bounding box center [308, 66] width 114 height 18
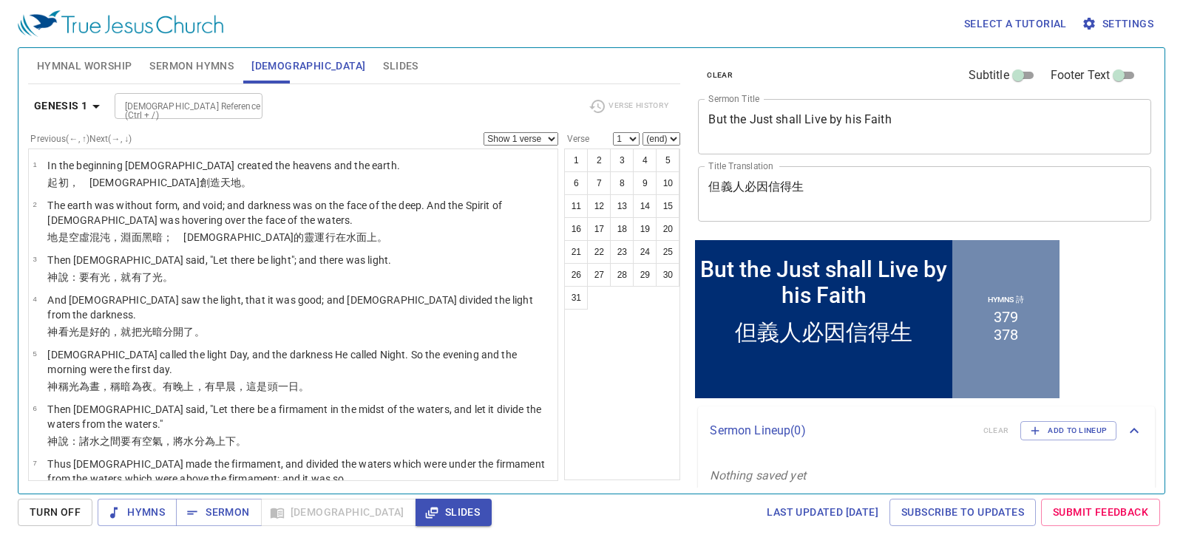
click at [266, 66] on span "[DEMOGRAPHIC_DATA]" at bounding box center [308, 66] width 114 height 18
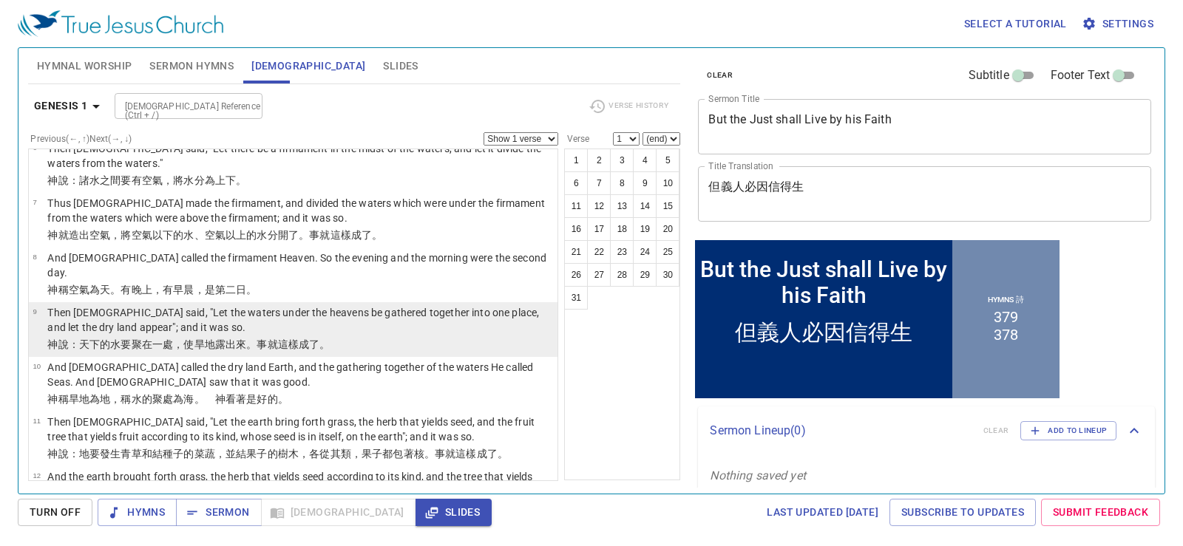
scroll to position [296, 0]
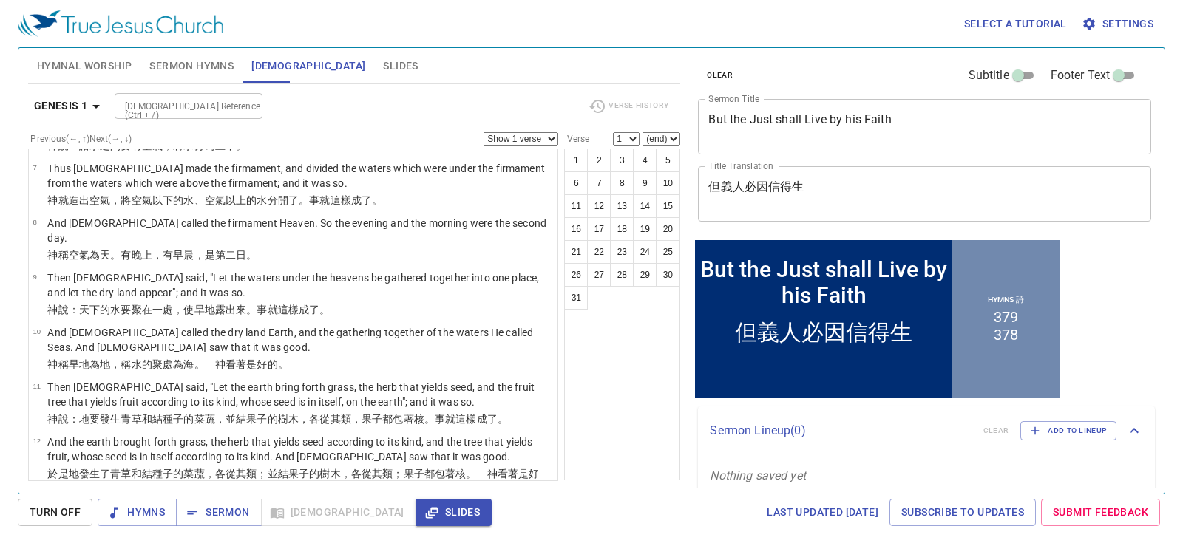
click at [142, 61] on button "Sermon Hymns" at bounding box center [191, 65] width 102 height 35
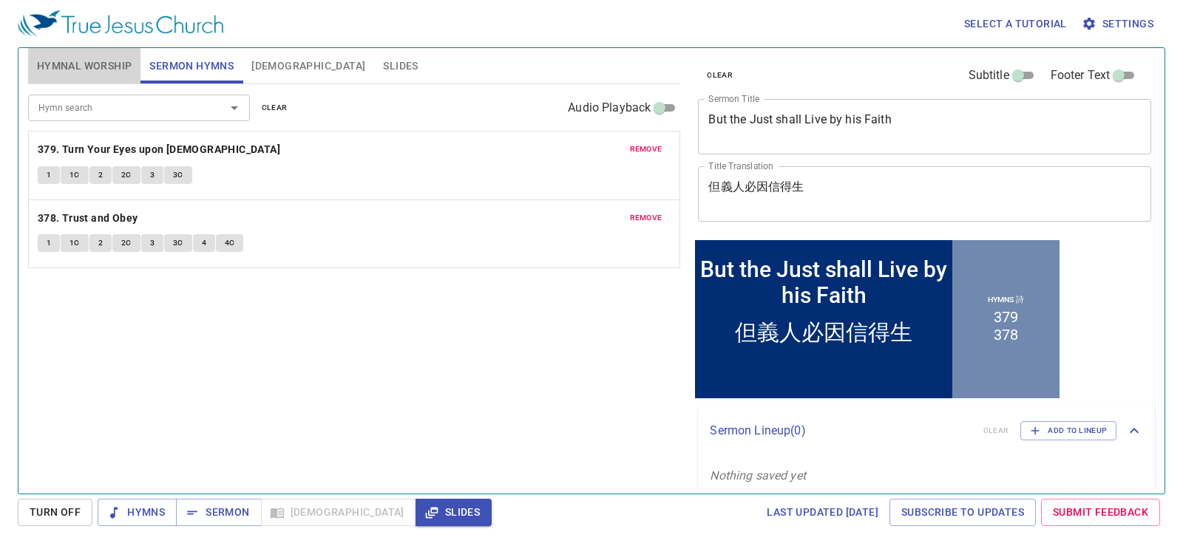
click at [92, 62] on span "Hymnal Worship" at bounding box center [84, 66] width 95 height 18
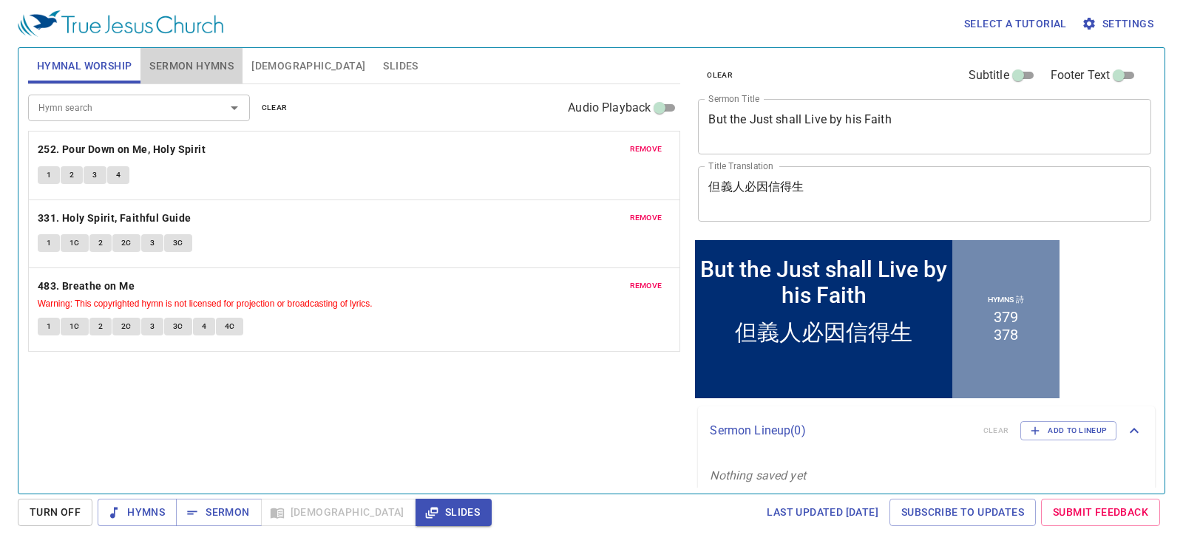
click at [177, 64] on span "Sermon Hymns" at bounding box center [191, 66] width 84 height 18
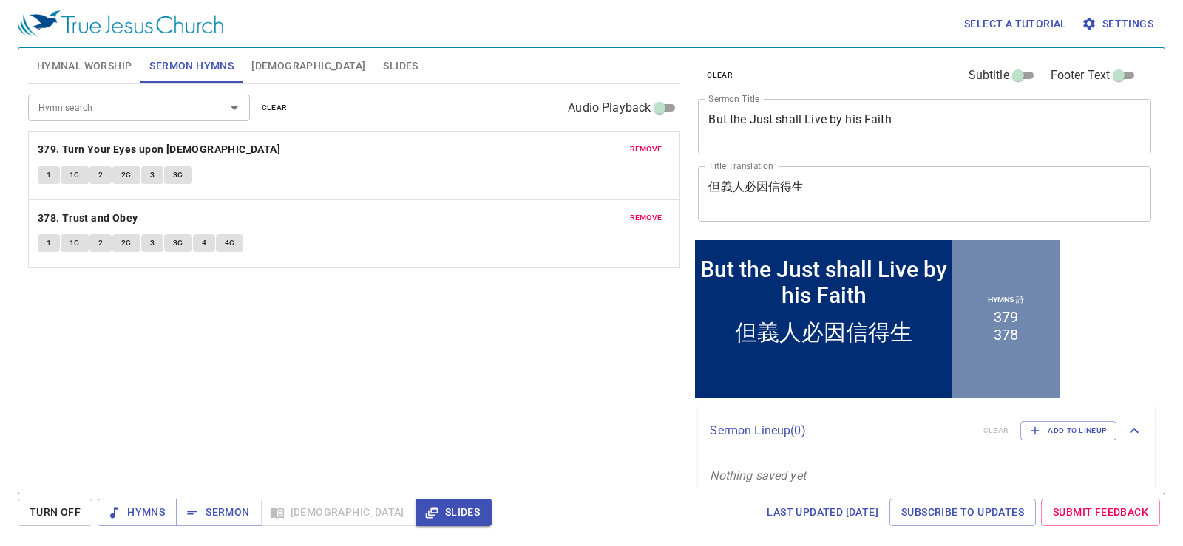
drag, startPoint x: 104, startPoint y: 65, endPoint x: 194, endPoint y: 4, distance: 108.1
click at [104, 64] on span "Hymnal Worship" at bounding box center [84, 66] width 95 height 18
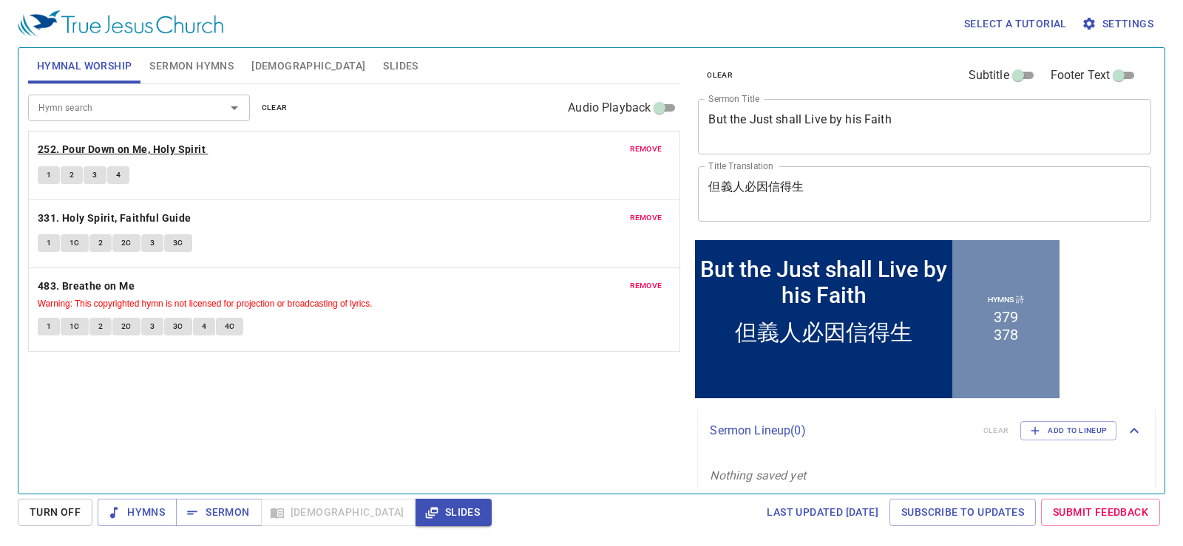
click at [146, 144] on b "252. Pour Down on Me, Holy Spirit" at bounding box center [122, 149] width 168 height 18
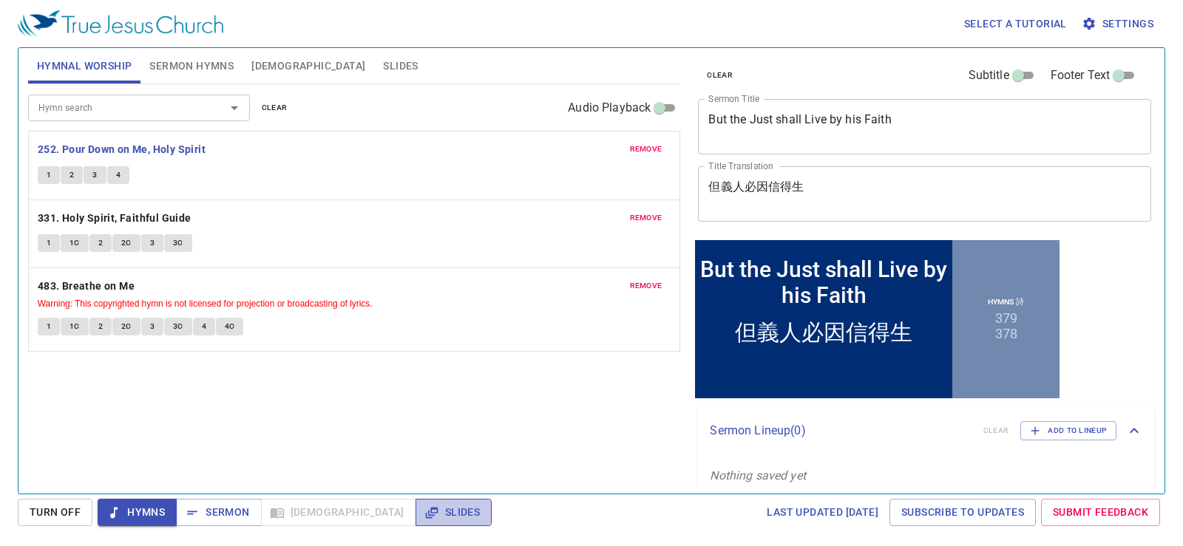
click at [415, 499] on button "Slides" at bounding box center [453, 512] width 76 height 27
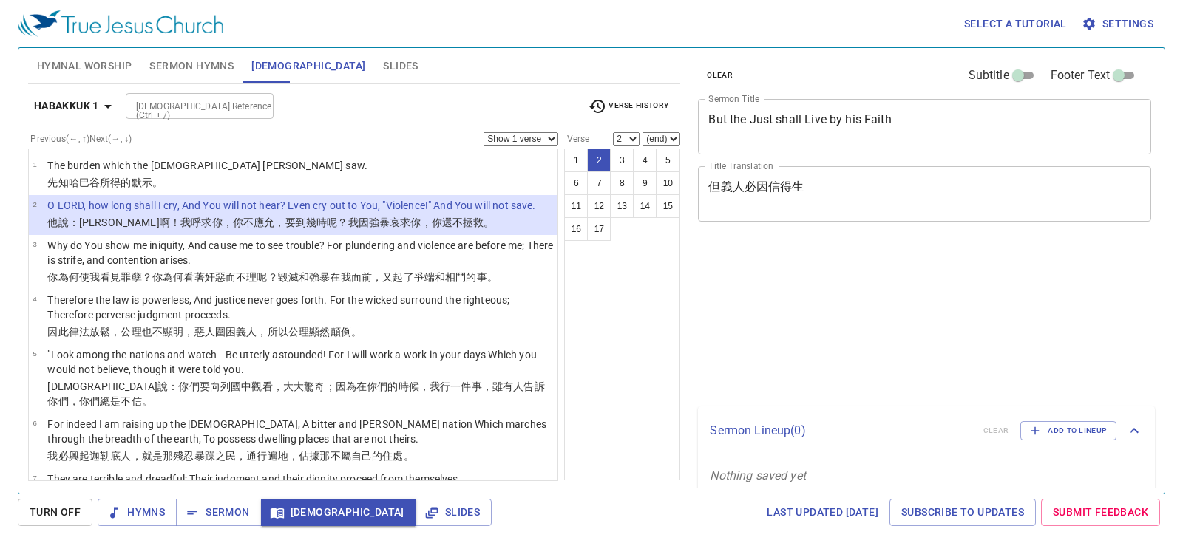
select select "2"
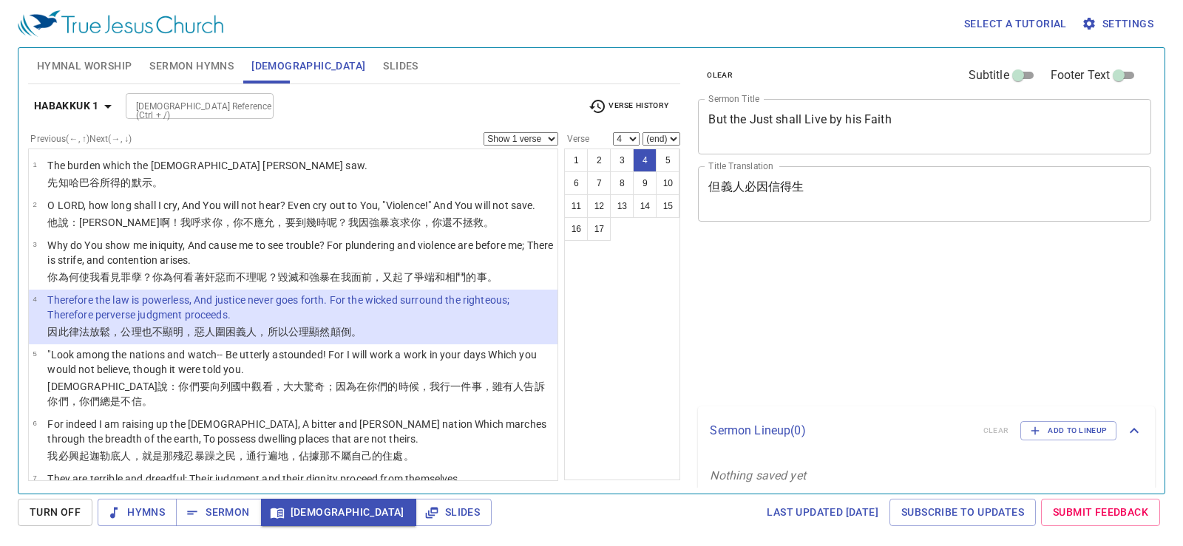
select select "4"
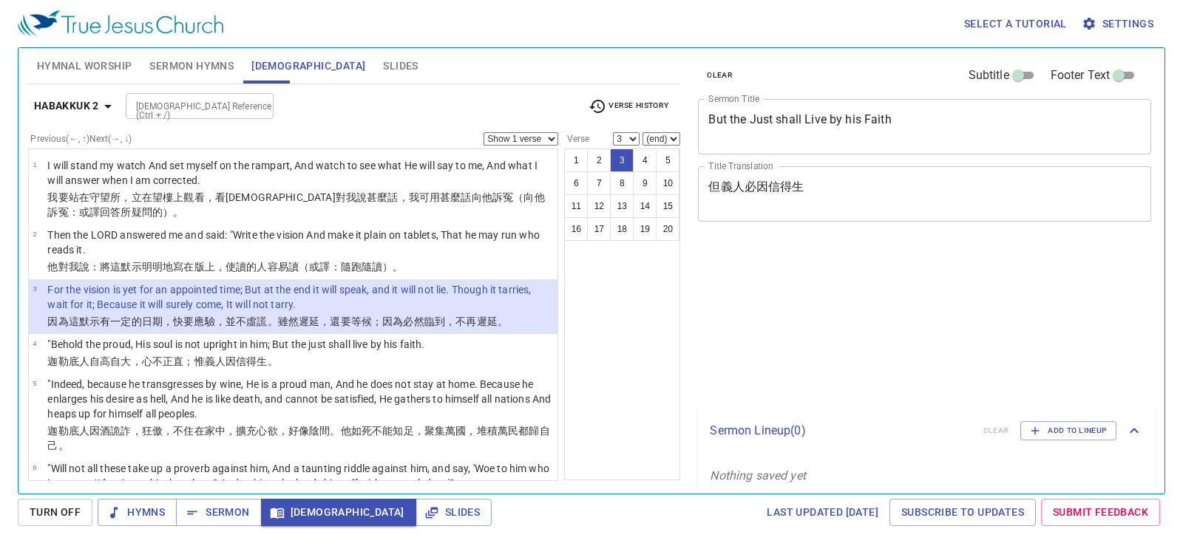
select select "3"
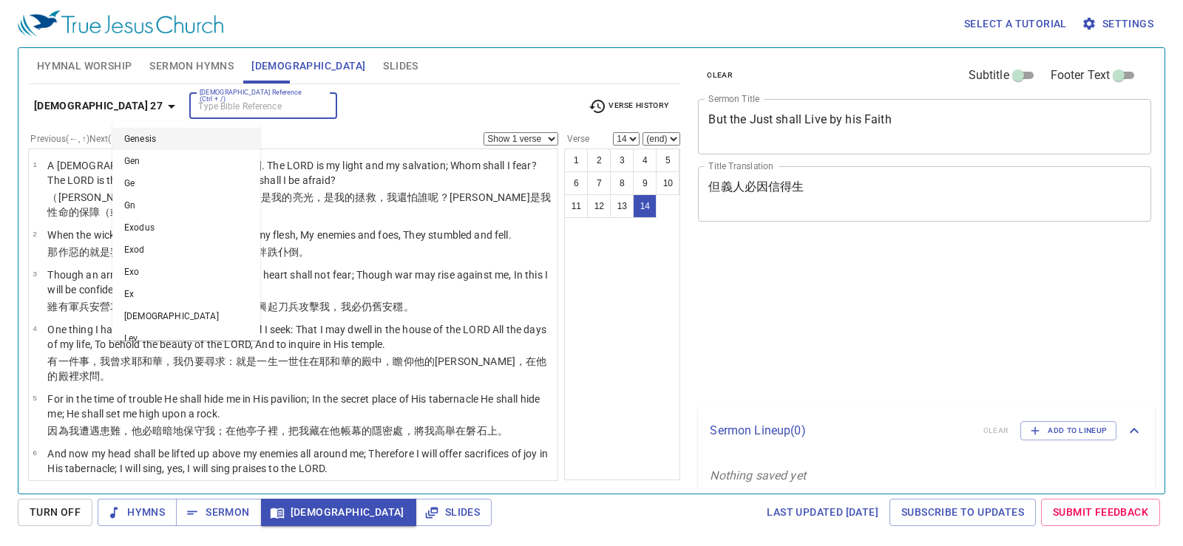
select select "14"
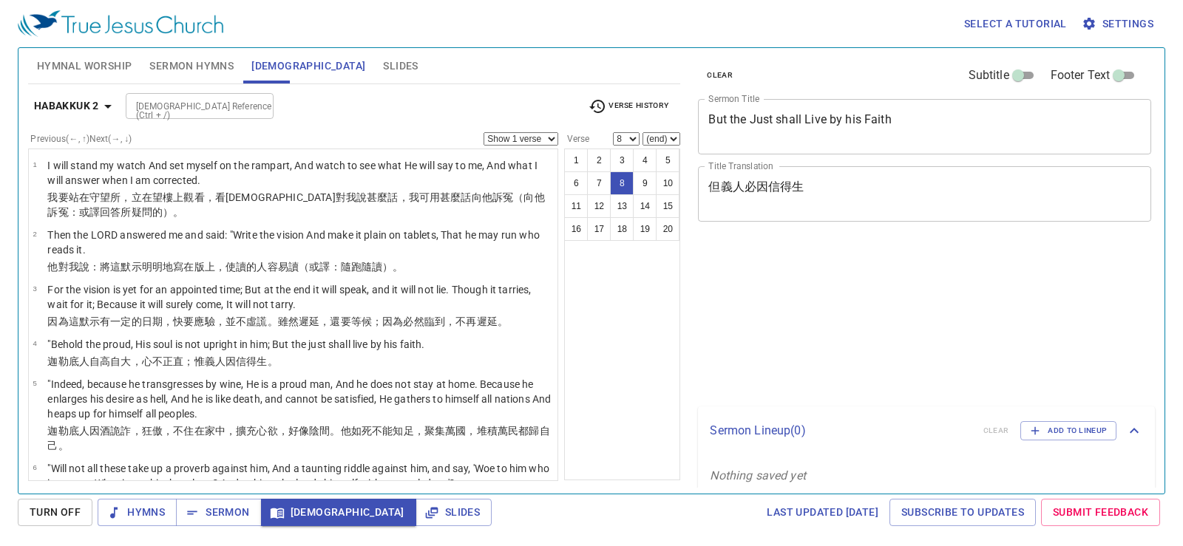
select select "8"
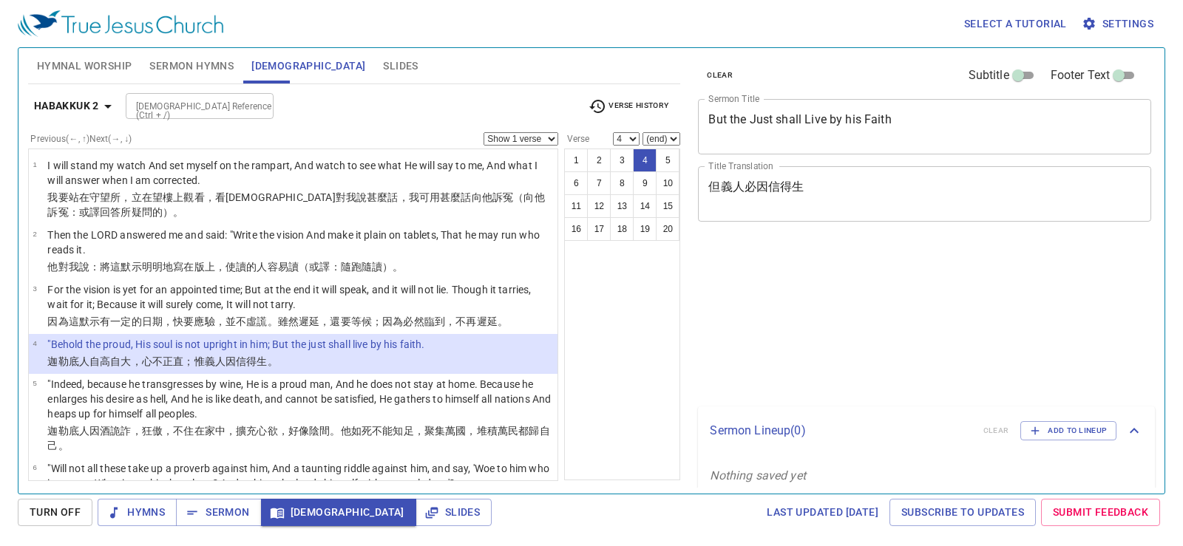
select select "4"
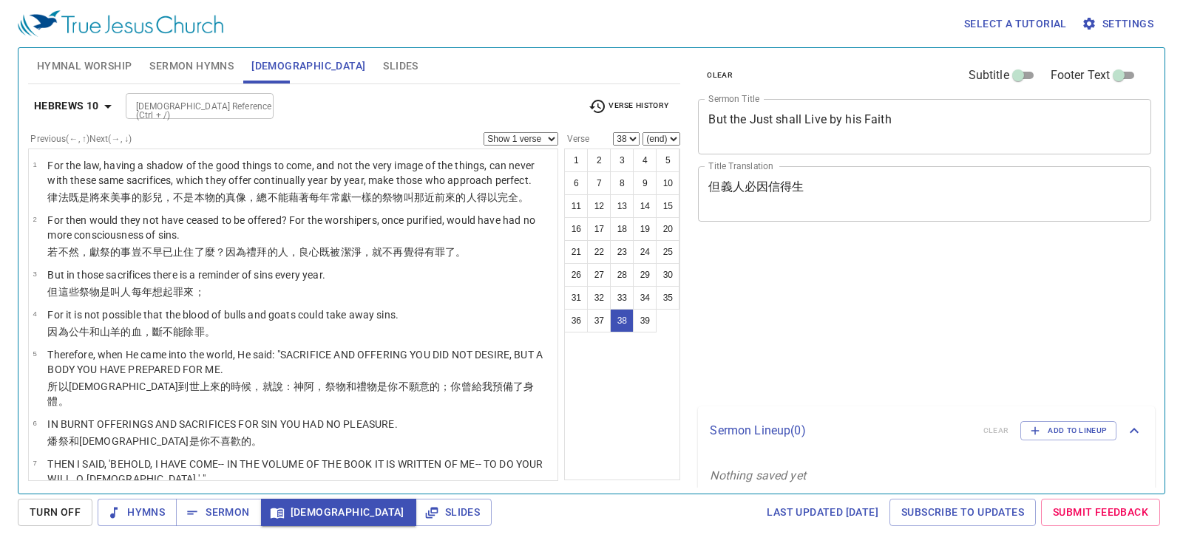
select select "38"
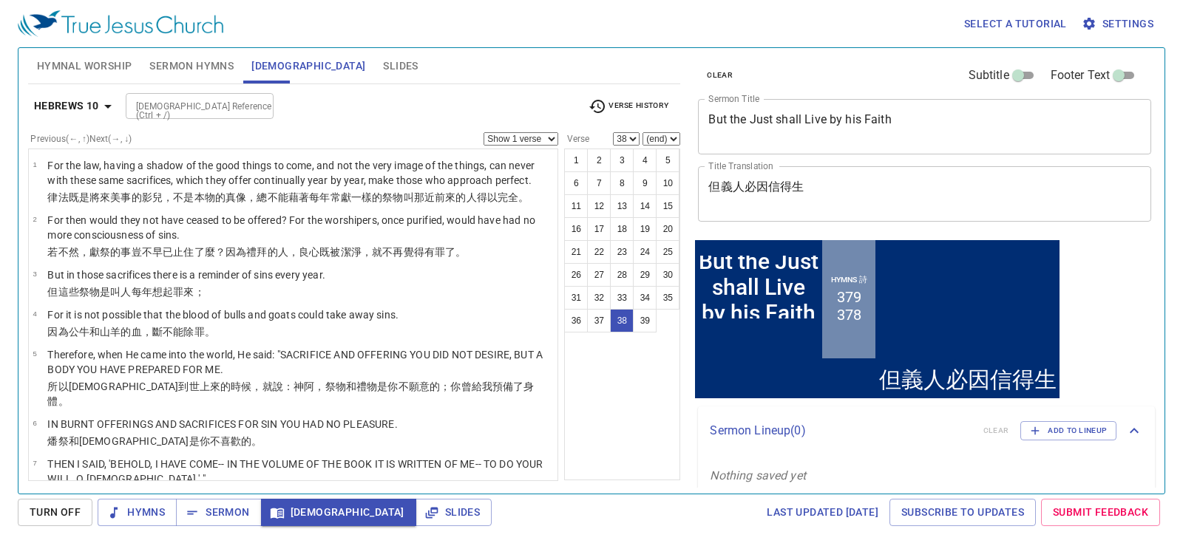
scroll to position [1533, 0]
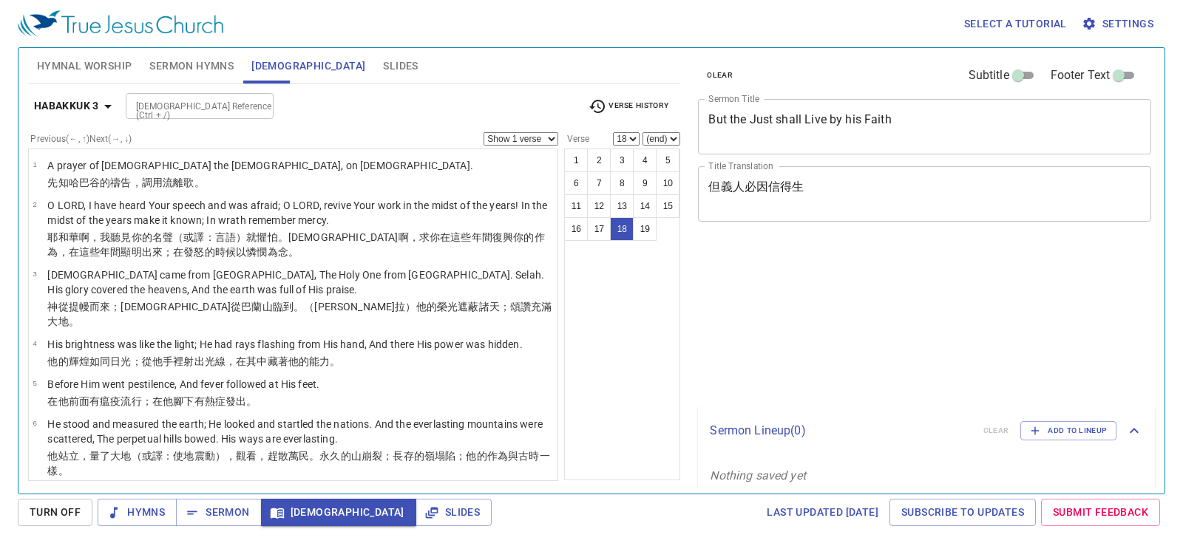
select select "18"
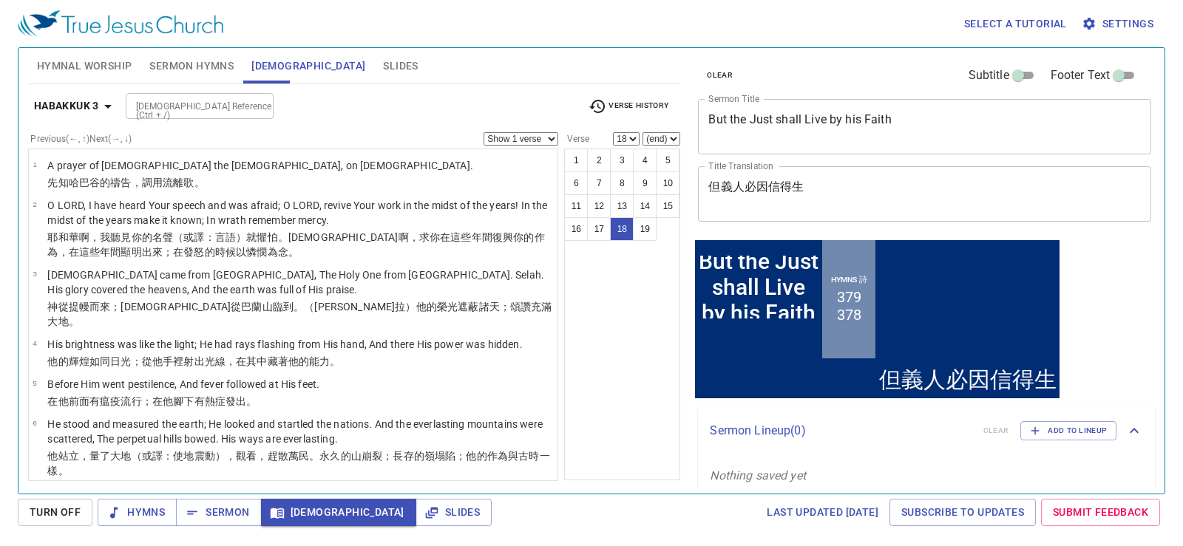
click at [152, 75] on span "Sermon Hymns" at bounding box center [191, 66] width 84 height 18
